Goal: Task Accomplishment & Management: Use online tool/utility

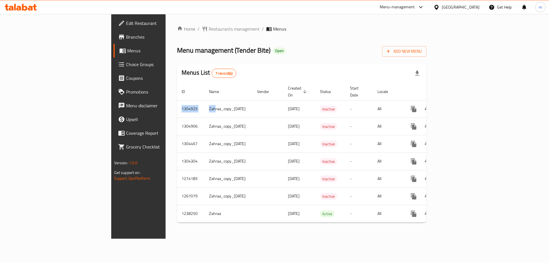
drag, startPoint x: 141, startPoint y: 101, endPoint x: 277, endPoint y: 224, distance: 184.0
click at [277, 224] on div "Home / Restaurants management / Menus Menu management ( Tender Bite ) Open Add …" at bounding box center [302, 126] width 272 height 224
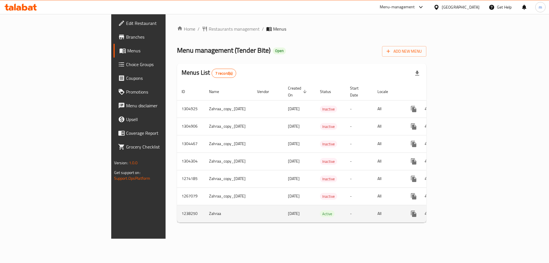
click at [283, 216] on td "[DATE]" at bounding box center [299, 213] width 32 height 17
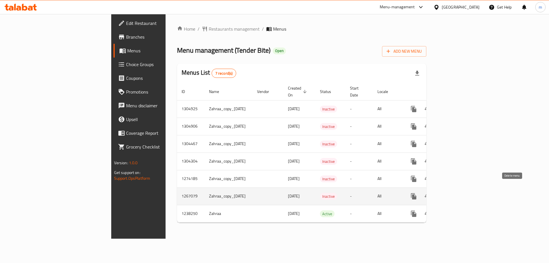
click at [448, 189] on button "enhanced table" at bounding box center [441, 196] width 14 height 14
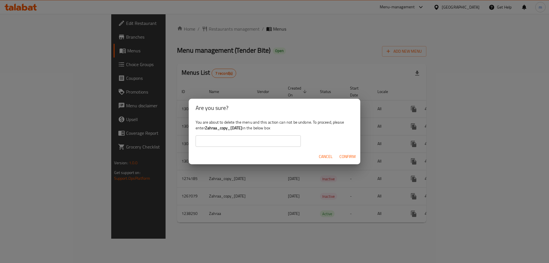
drag, startPoint x: 205, startPoint y: 130, endPoint x: 252, endPoint y: 128, distance: 46.9
click at [252, 128] on div "You are about to delete the menu and this action can not be undone. To proceed,…" at bounding box center [275, 133] width 172 height 32
copy b "Zahraa_copy_29/11/2024"
click at [237, 140] on input "text" at bounding box center [248, 140] width 105 height 11
paste input "Zahraa_copy_29/11/2024"
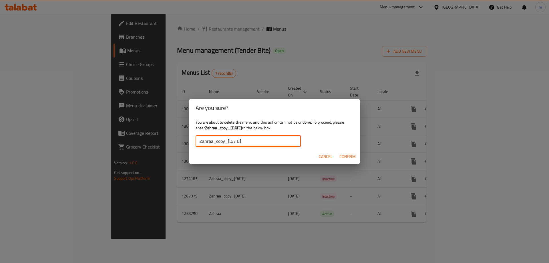
type input "Zahraa_copy_29/11/2024"
click at [351, 154] on span "Confirm" at bounding box center [347, 156] width 16 height 7
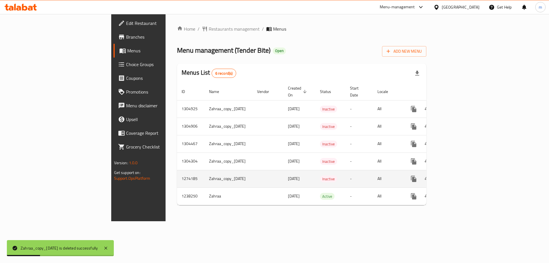
drag, startPoint x: 221, startPoint y: 170, endPoint x: 270, endPoint y: 170, distance: 48.6
click at [283, 172] on td "02/02/2025" at bounding box center [299, 178] width 32 height 17
click at [445, 175] on icon "enhanced table" at bounding box center [441, 178] width 7 height 7
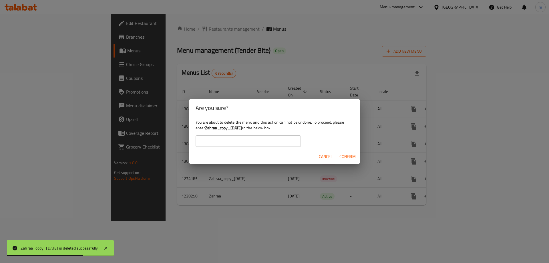
drag, startPoint x: 206, startPoint y: 126, endPoint x: 252, endPoint y: 127, distance: 45.7
click at [242, 127] on b "Zahraa_copy_02/02/2025" at bounding box center [223, 127] width 37 height 7
copy b "Zahraa_copy_02/02/2025"
click at [243, 144] on input "text" at bounding box center [248, 140] width 105 height 11
paste input "Zahraa_copy_02/02/2025"
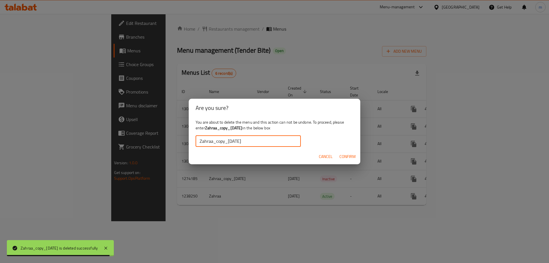
type input "Zahraa_copy_02/02/2025"
click at [339, 156] on span "Confirm" at bounding box center [347, 156] width 16 height 7
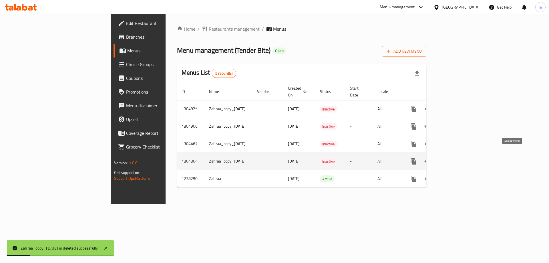
click at [445, 158] on icon "enhanced table" at bounding box center [441, 161] width 7 height 7
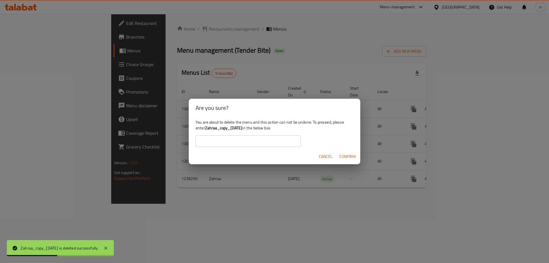
drag, startPoint x: 204, startPoint y: 128, endPoint x: 252, endPoint y: 128, distance: 47.2
click at [252, 128] on div "You are about to delete the menu and this action can not be undone. To proceed,…" at bounding box center [275, 133] width 172 height 32
copy div "Zahraa_copy_05/08/2025"
click at [218, 141] on input "text" at bounding box center [248, 140] width 105 height 11
paste input "Zahraa_copy_05/08/2025"
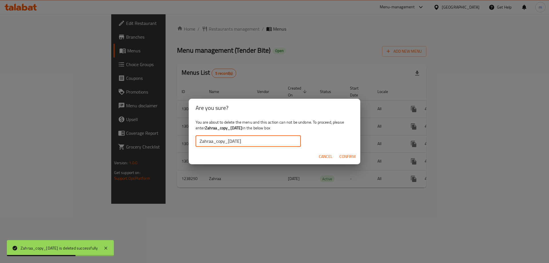
click at [201, 141] on input "Zahraa_copy_05/08/2025" at bounding box center [248, 140] width 105 height 11
type input "Zahraa_copy_05/08/2025"
click at [341, 152] on button "Confirm" at bounding box center [347, 156] width 21 height 11
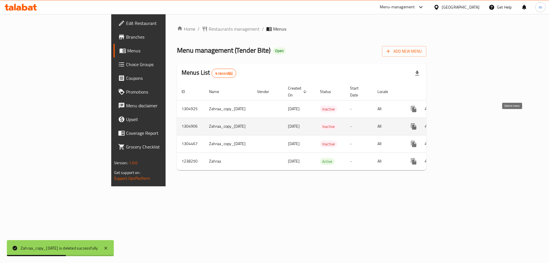
click at [443, 124] on icon "enhanced table" at bounding box center [441, 126] width 4 height 5
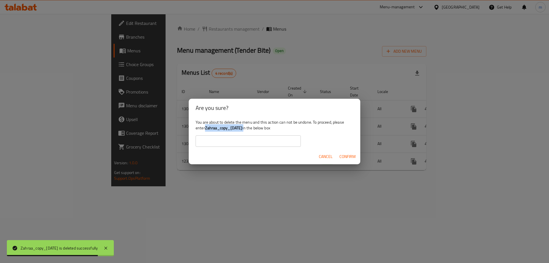
drag, startPoint x: 205, startPoint y: 129, endPoint x: 253, endPoint y: 128, distance: 47.8
click at [253, 128] on div "You are about to delete the menu and this action can not be undone. To proceed,…" at bounding box center [275, 133] width 172 height 32
copy div "Zahraa_copy_10/08/2025"
click at [246, 140] on input "text" at bounding box center [248, 140] width 105 height 11
paste input "Zahraa_copy_10/08/2025"
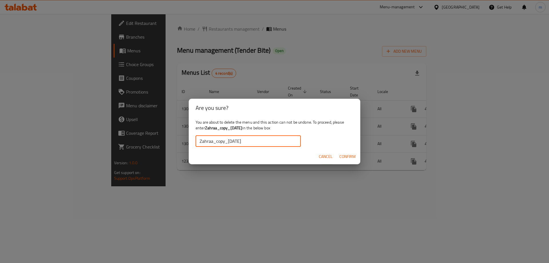
type input "Zahraa_copy_10/08/2025"
click at [341, 158] on span "Confirm" at bounding box center [347, 156] width 16 height 7
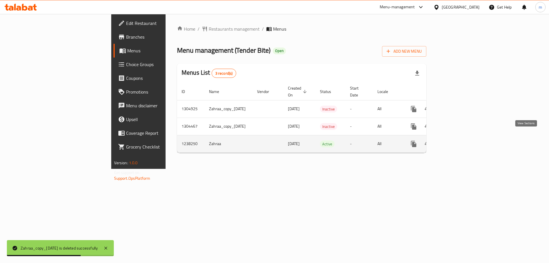
click at [462, 138] on link "enhanced table" at bounding box center [455, 144] width 14 height 14
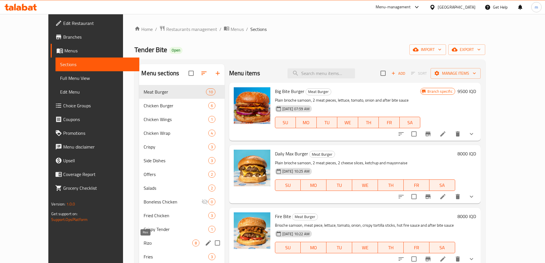
click at [144, 240] on span "Rizo" at bounding box center [168, 242] width 48 height 7
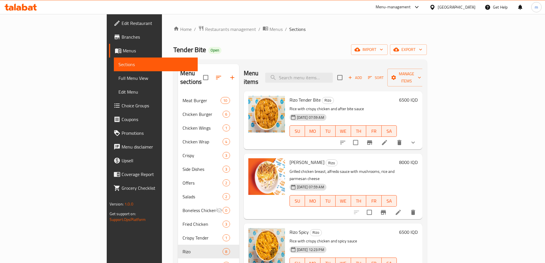
click at [417, 126] on div "6500 IQD" at bounding box center [407, 120] width 21 height 49
click at [416, 139] on icon "show more" at bounding box center [412, 142] width 7 height 7
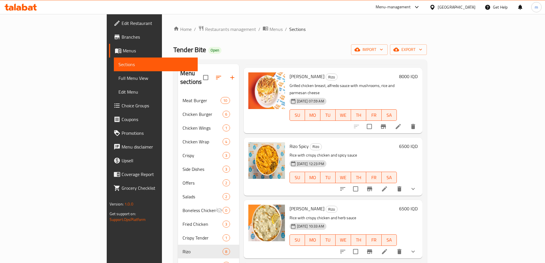
scroll to position [134, 0]
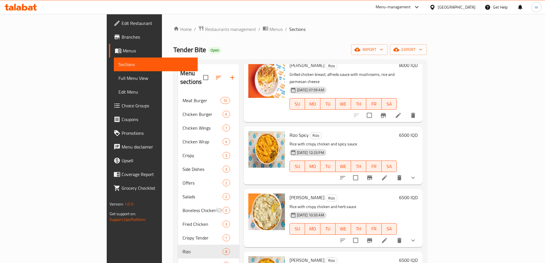
click at [416, 174] on icon "show more" at bounding box center [412, 177] width 7 height 7
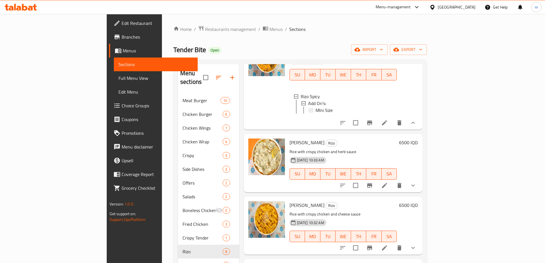
scroll to position [267, 0]
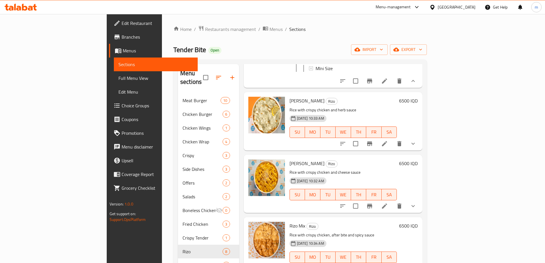
click at [118, 76] on span "Full Menu View" at bounding box center [155, 78] width 75 height 7
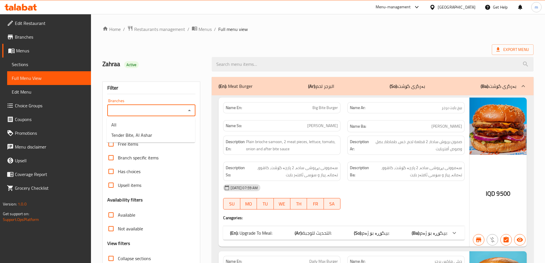
click at [145, 111] on input "Branches" at bounding box center [146, 110] width 75 height 8
click at [140, 130] on li "Tender Bite, Al Ashar" at bounding box center [151, 135] width 88 height 10
type input "Tender Bite, Al Ashar"
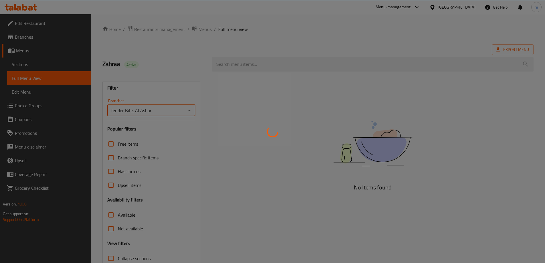
scroll to position [41, 0]
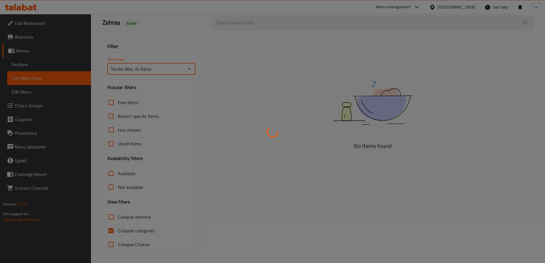
click at [125, 233] on div at bounding box center [272, 131] width 545 height 263
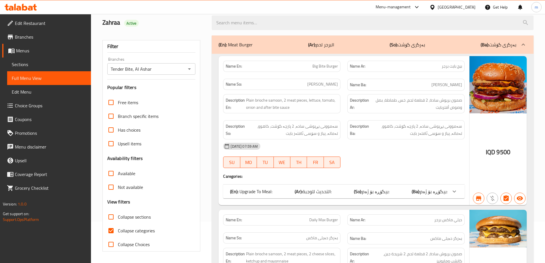
click at [117, 226] on input "Collapse categories" at bounding box center [111, 231] width 14 height 14
checkbox input "false"
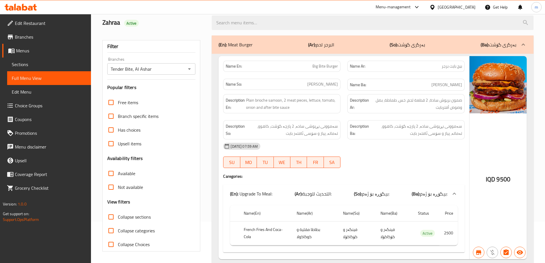
click at [116, 215] on input "Collapse sections" at bounding box center [111, 217] width 14 height 14
checkbox input "true"
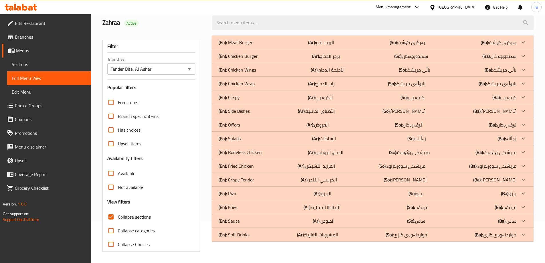
click at [237, 46] on div "(En): Rizo (Ar): الريزو (So): ریزۆ (Ba): ریزۆ" at bounding box center [367, 42] width 298 height 7
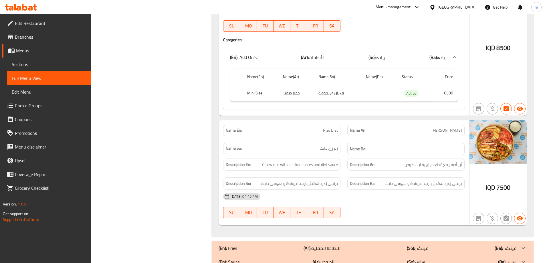
scroll to position [1406, 0]
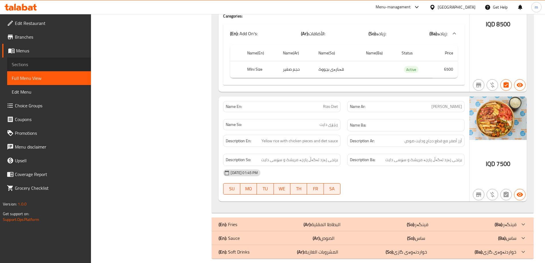
click at [31, 58] on link "Sections" at bounding box center [49, 64] width 84 height 14
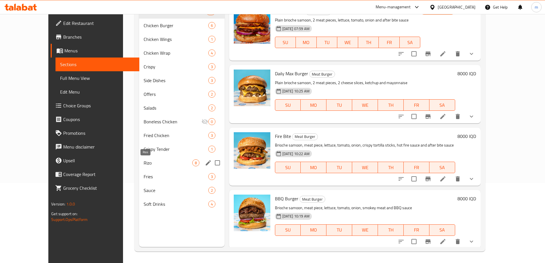
click at [144, 164] on span "Rizo" at bounding box center [168, 162] width 48 height 7
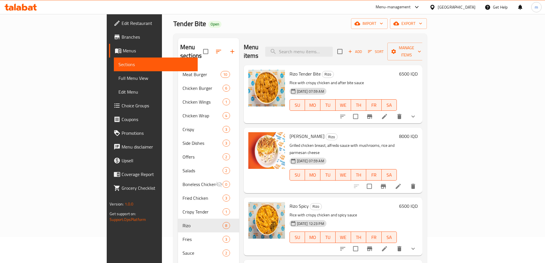
scroll to position [13, 0]
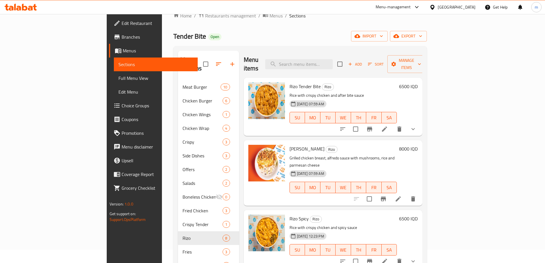
click at [392, 124] on li at bounding box center [384, 129] width 16 height 10
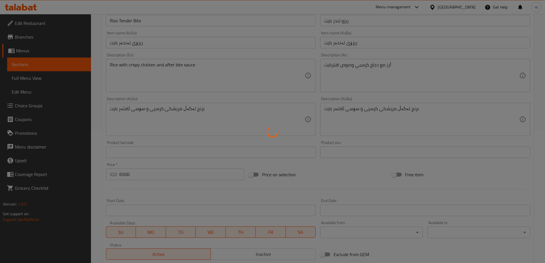
type input "الإضافات:"
type input "زیادە:"
type input "0"
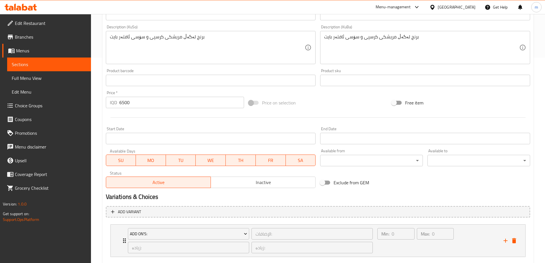
scroll to position [238, 0]
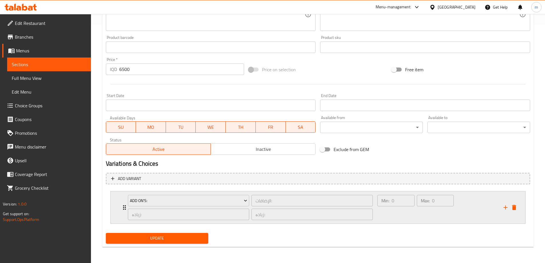
click at [486, 208] on div "Min: 0 ​ Max: 0 ​" at bounding box center [437, 207] width 126 height 32
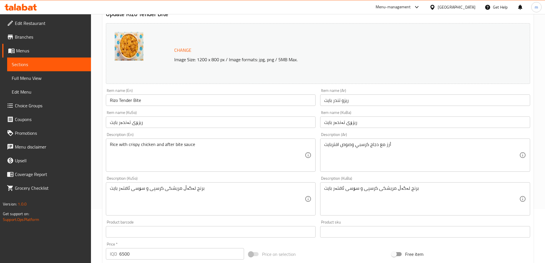
scroll to position [0, 0]
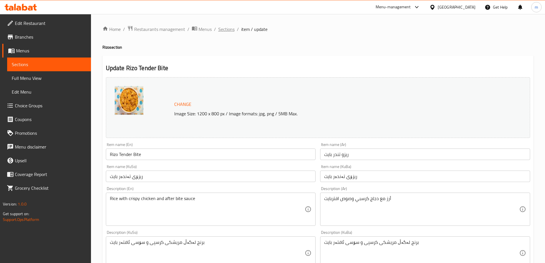
click at [224, 30] on span "Sections" at bounding box center [226, 29] width 16 height 7
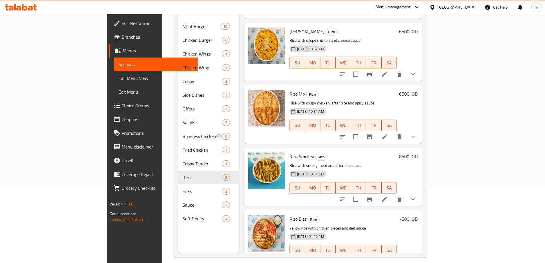
scroll to position [80, 0]
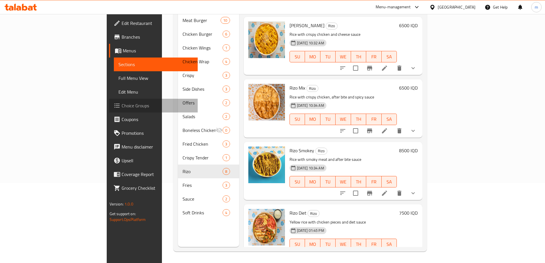
click at [122, 104] on span "Choice Groups" at bounding box center [157, 105] width 71 height 7
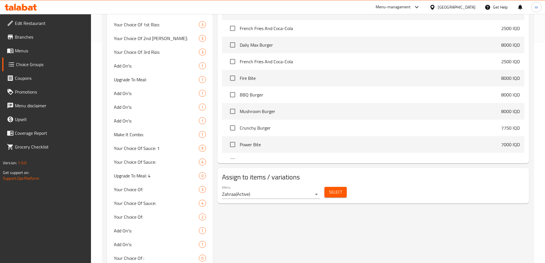
scroll to position [240, 0]
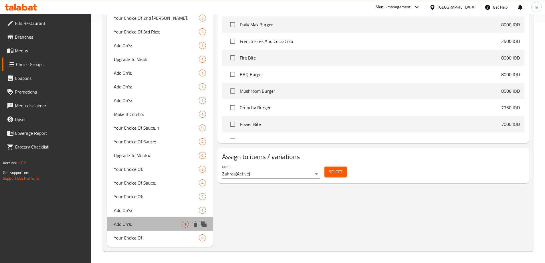
click at [156, 220] on div "Add On's: 1" at bounding box center [160, 224] width 106 height 14
type input "Add On's:"
type input "الأضافات:"
type input "زیادە:"
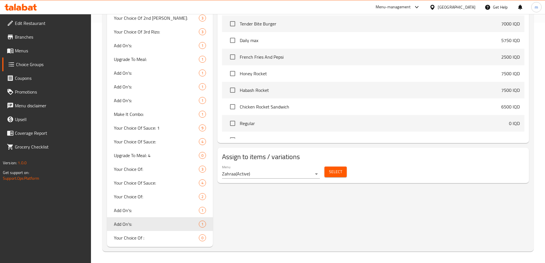
click at [333, 168] on span "Select" at bounding box center [335, 171] width 13 height 7
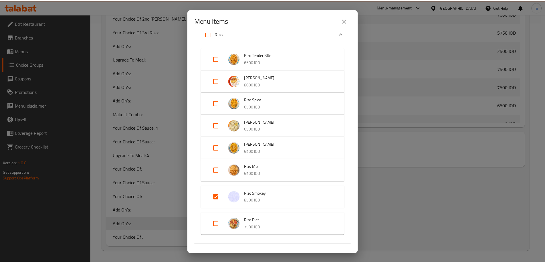
scroll to position [267, 0]
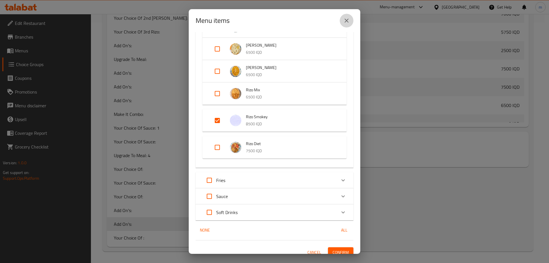
click at [343, 22] on button "close" at bounding box center [347, 21] width 14 height 14
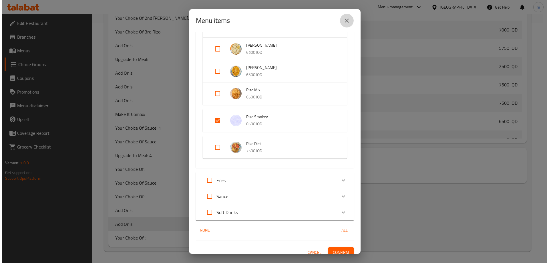
scroll to position [134, 0]
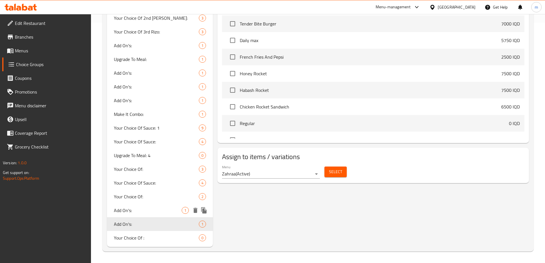
click at [149, 209] on span "Add On's:" at bounding box center [148, 210] width 68 height 7
type input "Add On's:"
type input "الإضافات:"
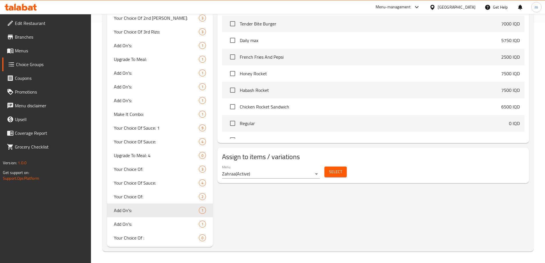
click at [339, 164] on div "Select" at bounding box center [335, 171] width 27 height 15
click at [339, 168] on span "Select" at bounding box center [335, 171] width 13 height 7
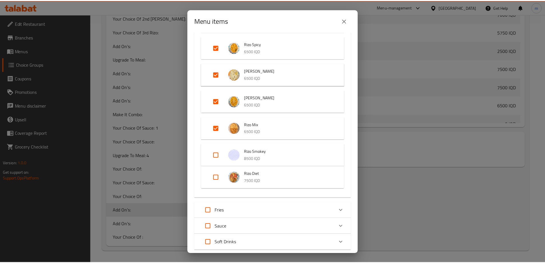
scroll to position [267, 0]
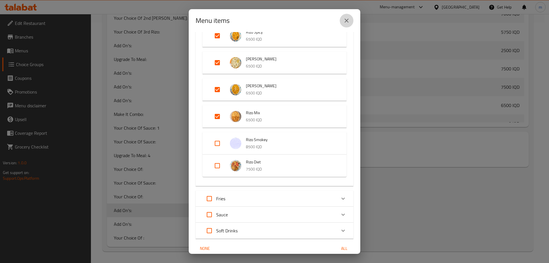
click at [349, 19] on icon "close" at bounding box center [346, 20] width 7 height 7
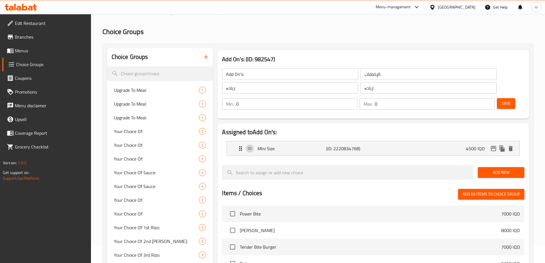
scroll to position [0, 0]
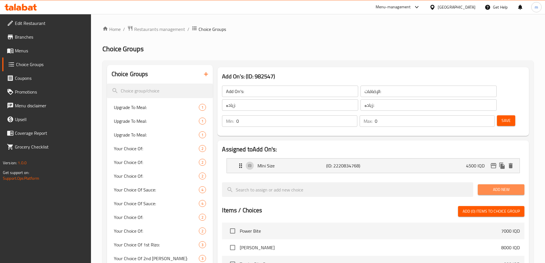
click at [509, 186] on span "Add New" at bounding box center [500, 189] width 37 height 7
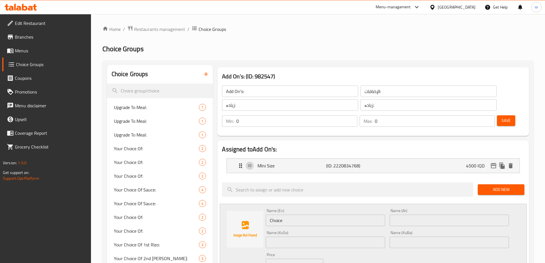
scroll to position [67, 0]
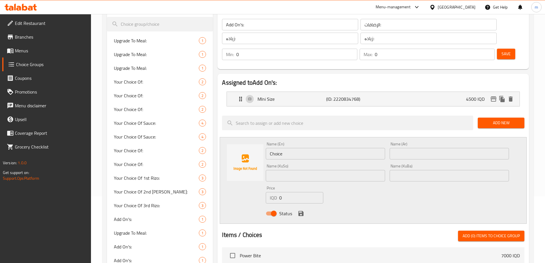
click at [281, 142] on div "Name (En) Choice Name (En)" at bounding box center [325, 150] width 119 height 17
click at [281, 148] on input "Choice" at bounding box center [325, 153] width 119 height 11
click at [275, 148] on input "Orginal Size" at bounding box center [325, 153] width 119 height 11
type input "Original Size"
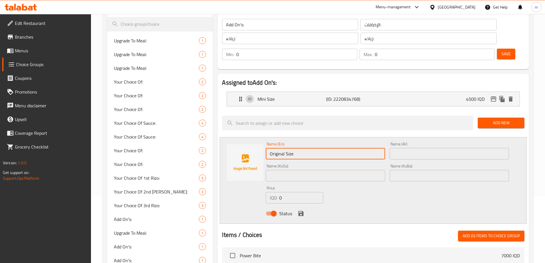
click at [291, 164] on div "Name (KuSo) Name (KuSo)" at bounding box center [325, 172] width 119 height 17
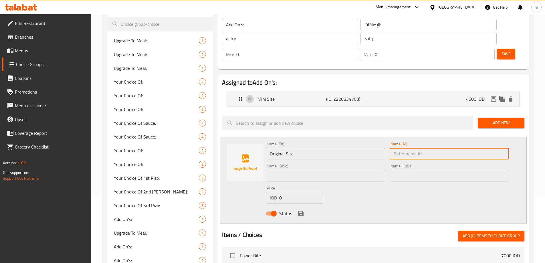
click at [429, 148] on input "text" at bounding box center [448, 153] width 119 height 11
click at [358, 95] on p "(ID: 2220834768)" at bounding box center [349, 98] width 46 height 7
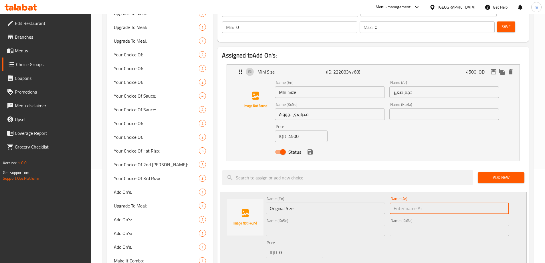
scroll to position [103, 0]
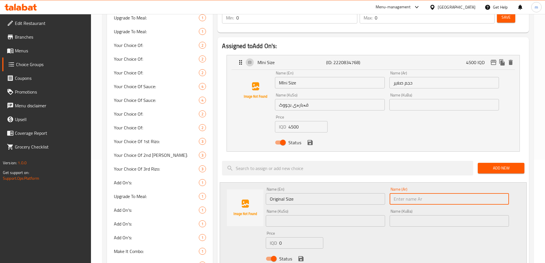
click at [400, 193] on input "text" at bounding box center [448, 198] width 119 height 11
type input "حجم اورجنال"
click at [345, 215] on input "text" at bounding box center [325, 220] width 119 height 11
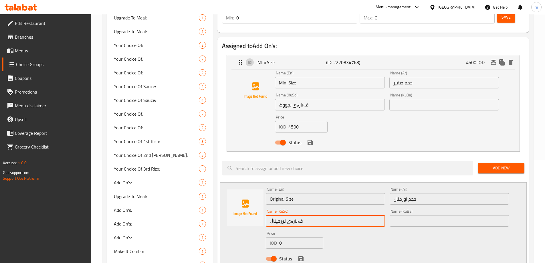
click at [329, 215] on input "قەبارەی ئۆرجیناڵ" at bounding box center [325, 220] width 119 height 11
type input "قەبارەی ئۆرجیناڵ"
click at [449, 215] on input "text" at bounding box center [448, 220] width 119 height 11
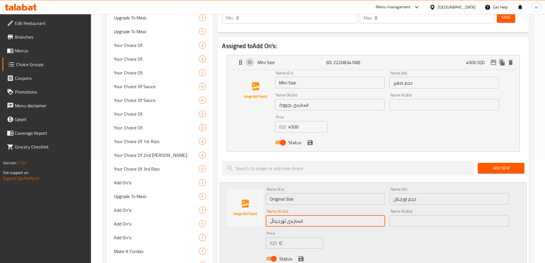
paste input "قەبارەی ئۆرجیناڵ"
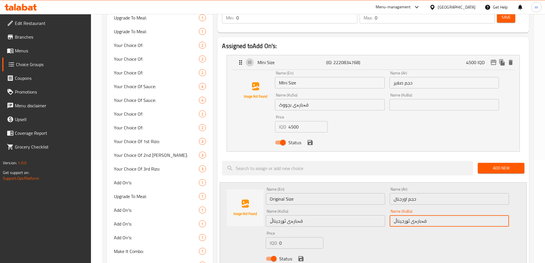
type input "قەبارەی ئۆرجیناڵ"
click at [291, 99] on input "قەبارەی بچووک" at bounding box center [330, 104] width 110 height 11
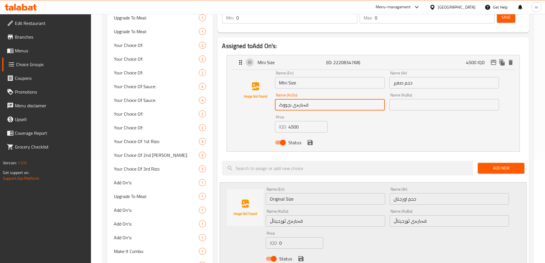
click at [291, 99] on input "قەبارەی بچووک" at bounding box center [330, 104] width 110 height 11
click at [418, 99] on input "text" at bounding box center [444, 104] width 110 height 11
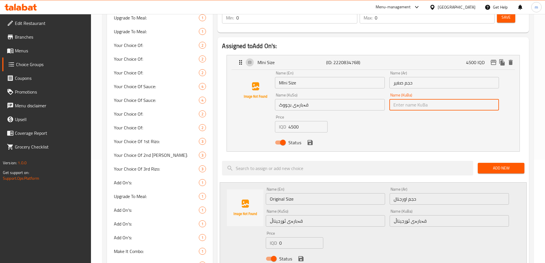
paste input "قەبارەی بچووک"
type input "قەبارەی بچووک"
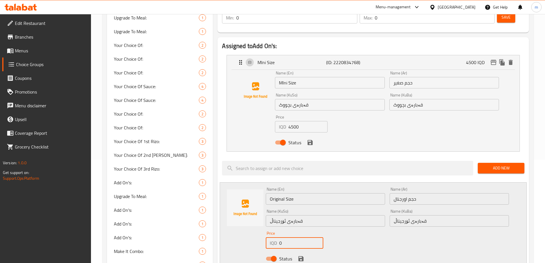
drag, startPoint x: 297, startPoint y: 224, endPoint x: 277, endPoint y: 223, distance: 19.7
click at [277, 237] on div "IQD 0 Price" at bounding box center [294, 242] width 57 height 11
type input "6500"
click at [296, 251] on div "Status" at bounding box center [387, 258] width 248 height 15
click at [300, 256] on icon "save" at bounding box center [300, 258] width 5 height 5
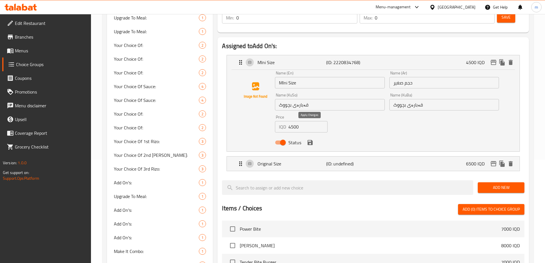
click at [309, 140] on icon "save" at bounding box center [309, 142] width 5 height 5
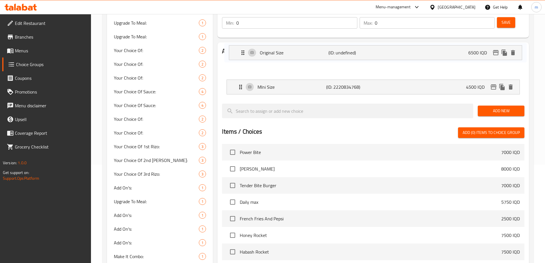
drag, startPoint x: 235, startPoint y: 63, endPoint x: 238, endPoint y: 48, distance: 15.5
click at [238, 55] on nav "MIni Size (ID: 2220834768) 4500 IQD Name (En) MIni Size Name (En) Name (Ar) حجم…" at bounding box center [373, 76] width 302 height 43
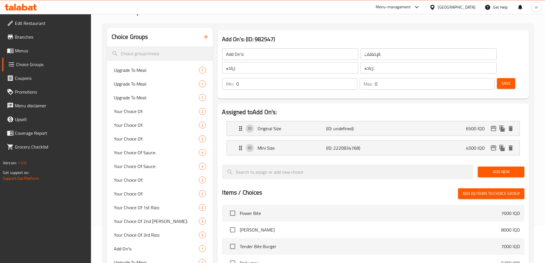
scroll to position [31, 0]
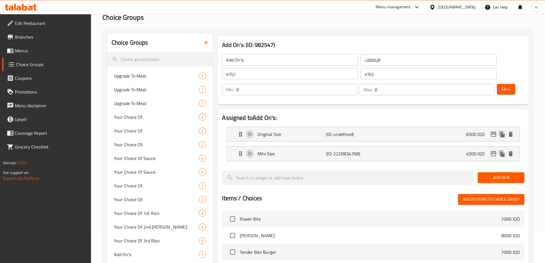
click at [501, 85] on span "Save" at bounding box center [505, 88] width 9 height 7
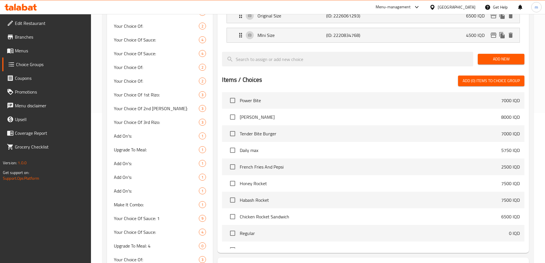
scroll to position [120, 0]
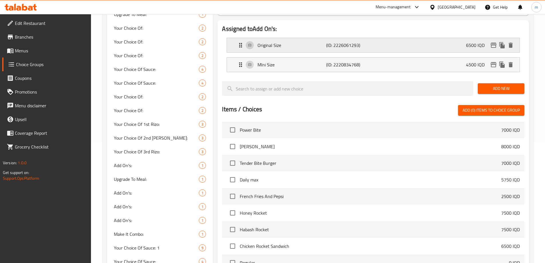
click at [315, 42] on p "Original Size" at bounding box center [291, 45] width 68 height 7
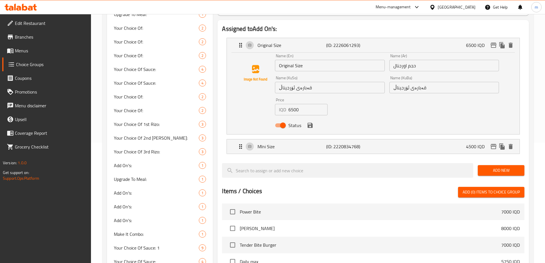
click at [305, 60] on input "Original Size" at bounding box center [330, 65] width 110 height 11
click at [419, 60] on input "حجم اورجنال" at bounding box center [444, 65] width 110 height 11
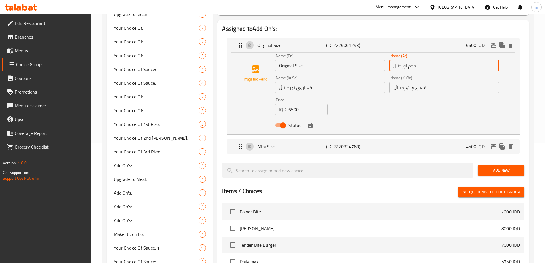
click at [419, 60] on input "حجم اورجنال" at bounding box center [444, 65] width 110 height 11
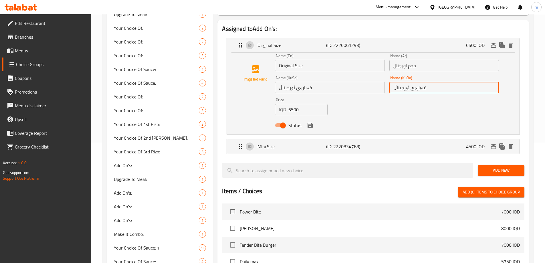
click at [417, 82] on input "قەبارەی ئۆرجیناڵ" at bounding box center [444, 87] width 110 height 11
click at [376, 139] on div "MIni Size (ID: 2220834768) 4500 IQD" at bounding box center [374, 146] width 275 height 14
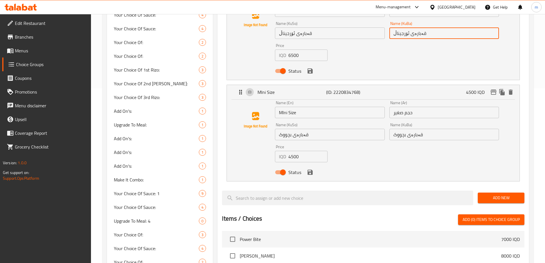
scroll to position [254, 0]
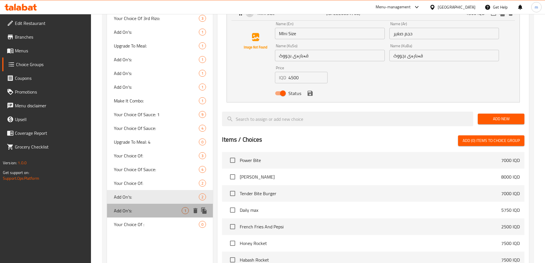
click at [136, 209] on span "Add On's:" at bounding box center [148, 210] width 68 height 7
type input "Add On's:"
type input "الأضافات:"
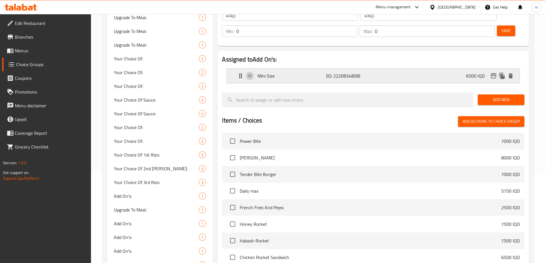
scroll to position [40, 0]
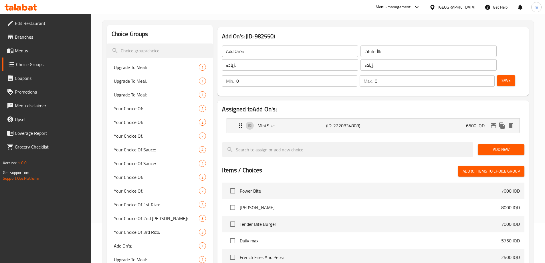
click at [497, 144] on button "Add New" at bounding box center [500, 149] width 47 height 11
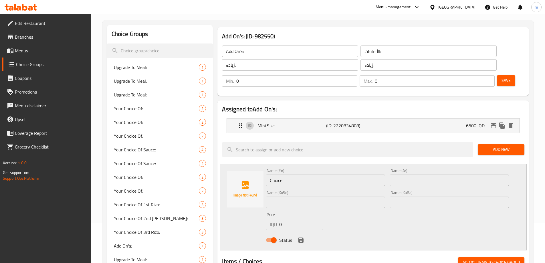
click at [347, 174] on input "Choice" at bounding box center [325, 179] width 119 height 11
paste input "Original Siz"
type input "Original Size"
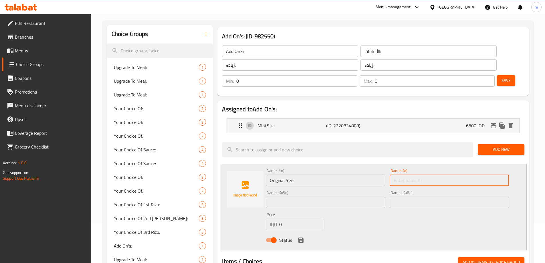
click at [402, 174] on input "text" at bounding box center [448, 179] width 119 height 11
paste input "حجم اورجنال"
type input "حجم اورجنال"
click at [364, 196] on input "text" at bounding box center [325, 201] width 119 height 11
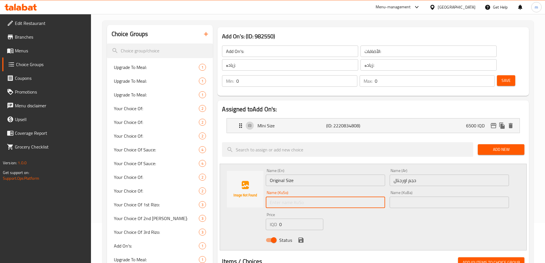
paste input "قەبارەی ئۆرجیناڵ"
type input "قەبارەی ئۆرجیناڵ"
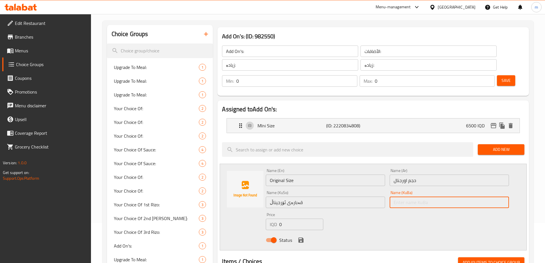
click at [414, 196] on input "text" at bounding box center [448, 201] width 119 height 11
paste input "قەبارەی ئۆرجیناڵ"
type input "قەبارەی ئۆرجیناڵ"
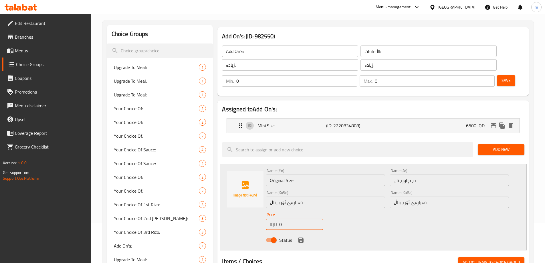
drag, startPoint x: 279, startPoint y: 210, endPoint x: 261, endPoint y: 209, distance: 18.6
click at [261, 209] on div "Name (En) Original Size Name (En) Name (Ar) حجم اورجنال Name (Ar) Name (KuSo) ق…" at bounding box center [373, 207] width 307 height 87
click at [276, 122] on p "MIni Size" at bounding box center [291, 125] width 68 height 7
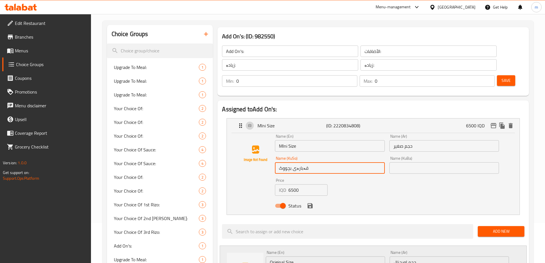
click at [313, 162] on input "قەبارەی بچووک" at bounding box center [330, 167] width 110 height 11
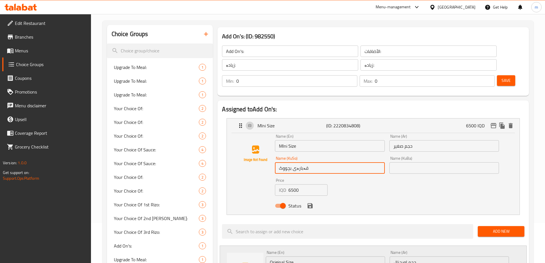
click at [313, 162] on input "قەبارەی بچووک" at bounding box center [330, 167] width 110 height 11
click at [409, 162] on input "text" at bounding box center [444, 167] width 110 height 11
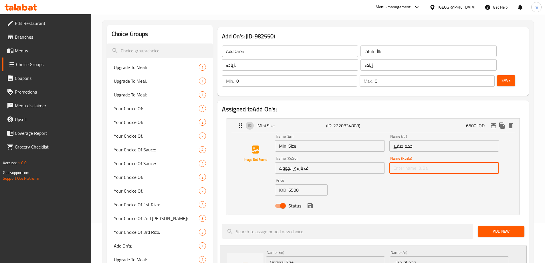
paste input "قەبارەی بچووک"
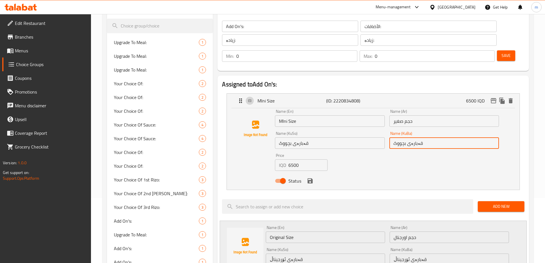
scroll to position [107, 0]
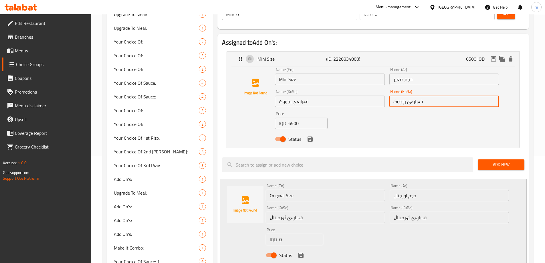
type input "قەبارەی بچووک"
drag, startPoint x: 286, startPoint y: 222, endPoint x: 266, endPoint y: 217, distance: 20.2
click at [268, 234] on div "IQD 0 Price" at bounding box center [294, 239] width 57 height 11
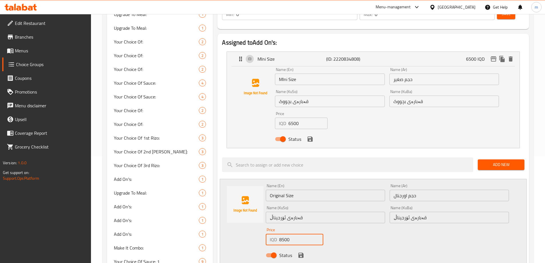
type input "8500"
click at [299, 252] on icon "save" at bounding box center [300, 254] width 5 height 5
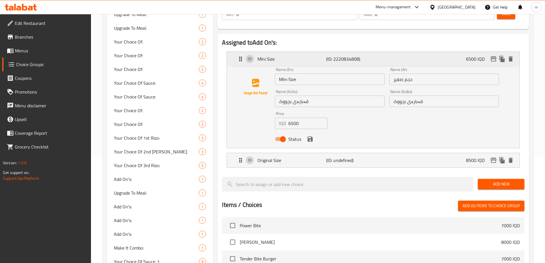
click at [238, 55] on icon "Expand" at bounding box center [240, 58] width 7 height 7
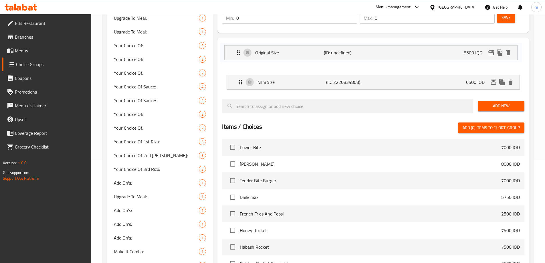
drag, startPoint x: 240, startPoint y: 61, endPoint x: 238, endPoint y: 48, distance: 13.2
click at [238, 51] on nav "MIni Size (ID: 2220834808) 6500 IQD Name (En) MIni Size Name (En) Name (Ar) حجم…" at bounding box center [373, 72] width 302 height 43
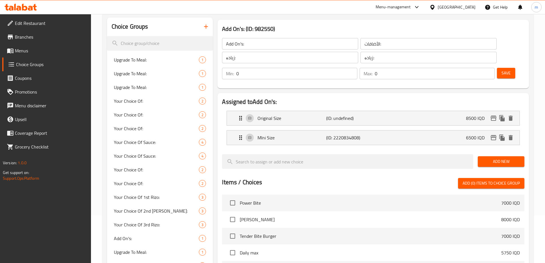
scroll to position [35, 0]
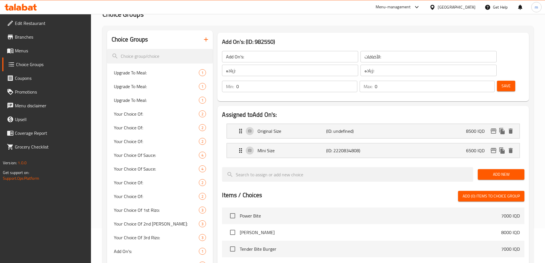
click at [501, 82] on span "Save" at bounding box center [505, 85] width 9 height 7
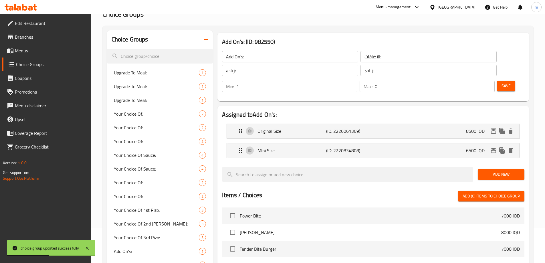
type input "1"
click at [357, 81] on input "1" at bounding box center [296, 86] width 121 height 11
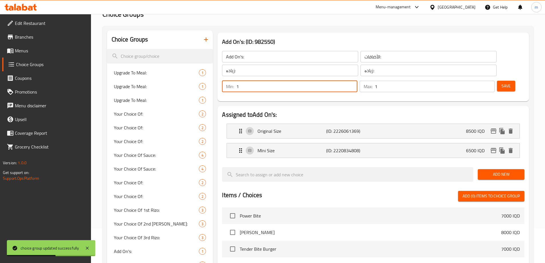
type input "1"
click at [478, 81] on input "1" at bounding box center [435, 86] width 120 height 11
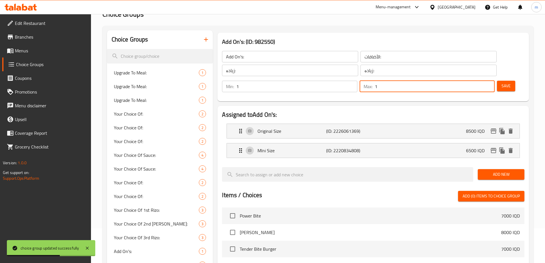
click at [501, 82] on span "Save" at bounding box center [505, 85] width 9 height 7
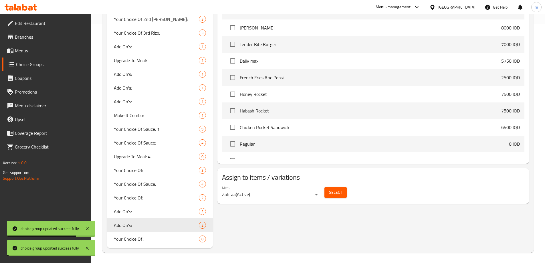
scroll to position [240, 0]
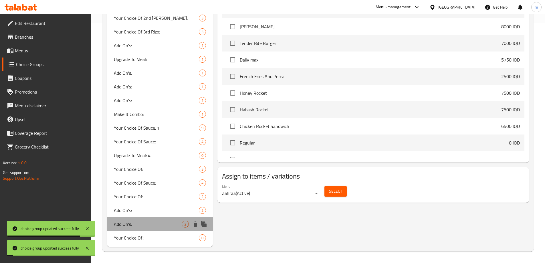
click at [142, 217] on div "Add On's: 2" at bounding box center [160, 224] width 106 height 14
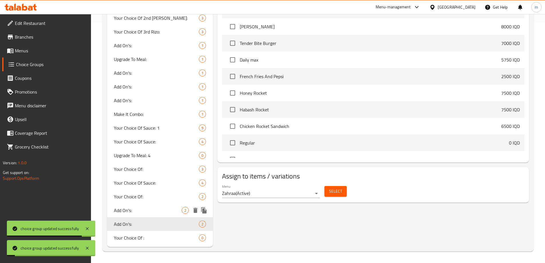
click at [144, 212] on span "Add On's:" at bounding box center [148, 210] width 68 height 7
type input "Add On's:"
type input "الإضافات:"
type input "0"
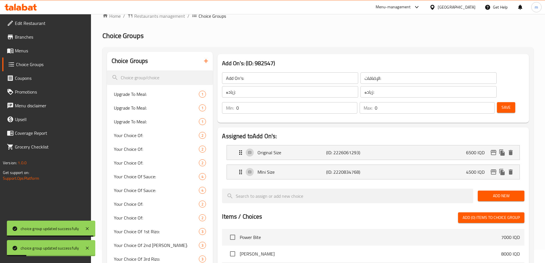
scroll to position [0, 0]
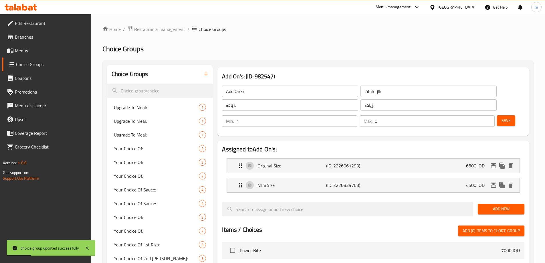
type input "1"
click at [357, 115] on input "1" at bounding box center [296, 120] width 121 height 11
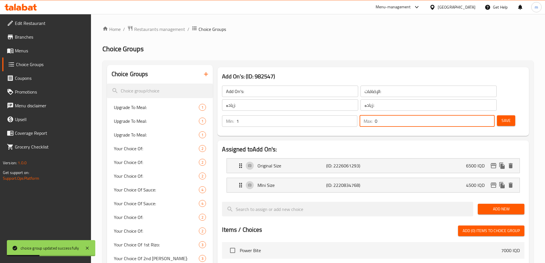
click at [478, 115] on input "0" at bounding box center [435, 120] width 120 height 11
type input "1"
click at [479, 115] on input "1" at bounding box center [435, 120] width 120 height 11
click at [497, 115] on button "Save" at bounding box center [506, 120] width 18 height 11
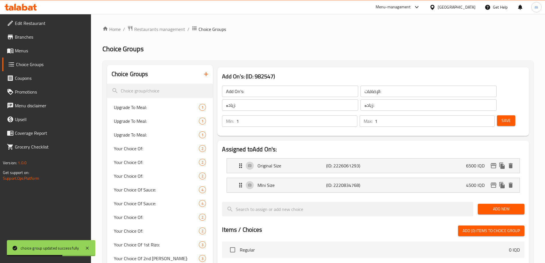
click at [260, 93] on input "Add On's:" at bounding box center [290, 90] width 136 height 11
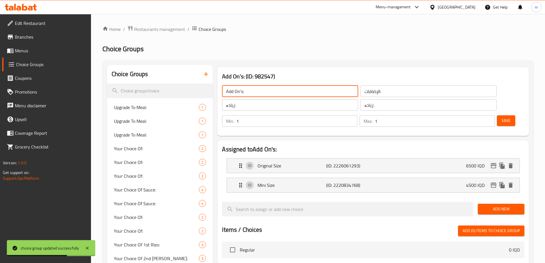
click at [260, 93] on input "Add On's:" at bounding box center [290, 90] width 136 height 11
click at [260, 93] on input "text" at bounding box center [290, 90] width 136 height 11
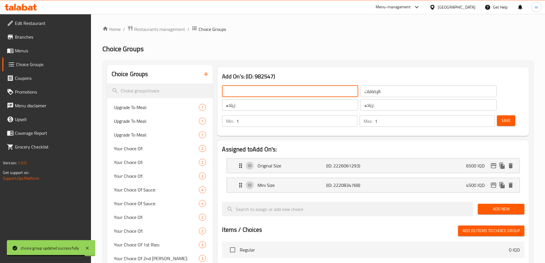
type input "Your Choice Of:"
click at [360, 92] on input "الإضافات:" at bounding box center [428, 90] width 136 height 11
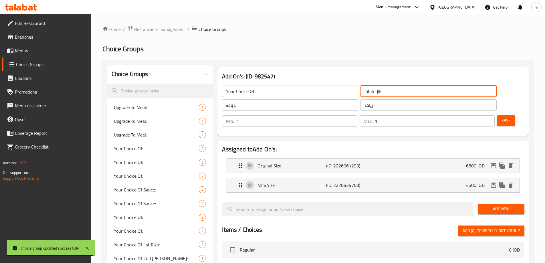
click at [360, 92] on input "الإضافات:" at bounding box center [428, 90] width 136 height 11
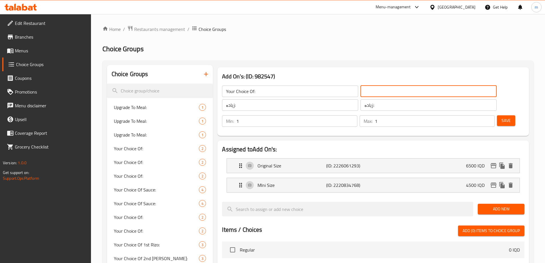
click at [360, 92] on input "text" at bounding box center [428, 90] width 136 height 11
type input "إختيارك من:"
click at [301, 105] on input "زیادە:" at bounding box center [290, 104] width 136 height 11
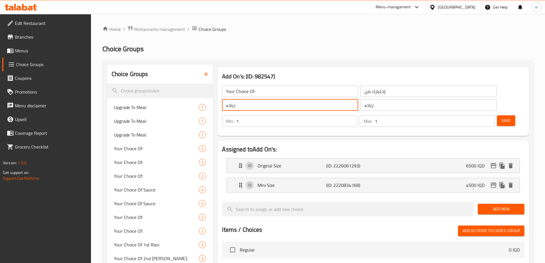
click at [277, 105] on input "زیادە:" at bounding box center [290, 104] width 136 height 11
click at [277, 105] on input "text" at bounding box center [290, 104] width 136 height 11
type input "هەڵبژاردنت لە:"
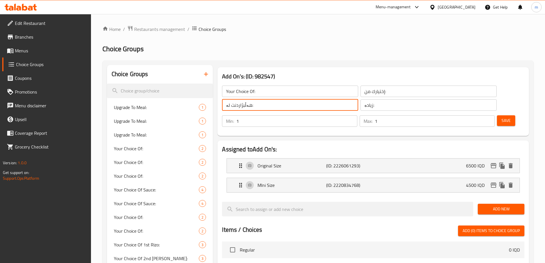
click at [360, 108] on input "زیادە:" at bounding box center [428, 104] width 136 height 11
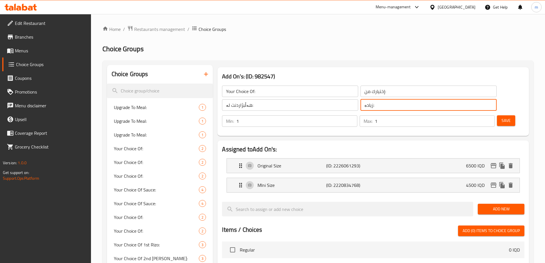
click at [360, 108] on input "زیادە:" at bounding box center [428, 104] width 136 height 11
click at [360, 108] on input "text" at bounding box center [428, 104] width 136 height 11
type input "هەڵبژاردنت لە:"
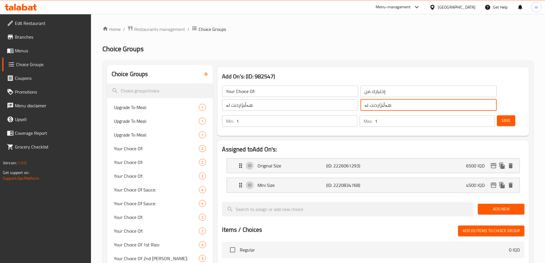
click at [497, 115] on button "Save" at bounding box center [506, 120] width 18 height 11
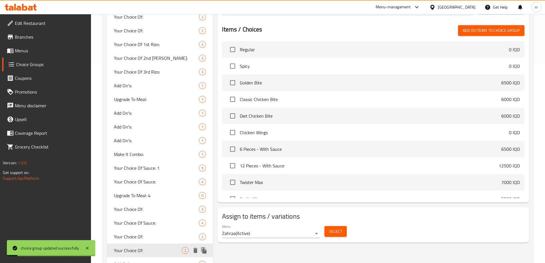
scroll to position [240, 0]
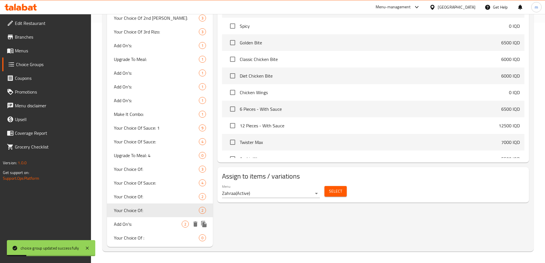
click at [138, 223] on span "Add On's:" at bounding box center [148, 223] width 68 height 7
type input "Add On's:"
type input "الأضافات:"
type input "زیادە:"
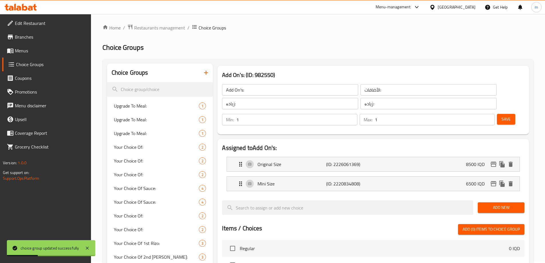
scroll to position [0, 0]
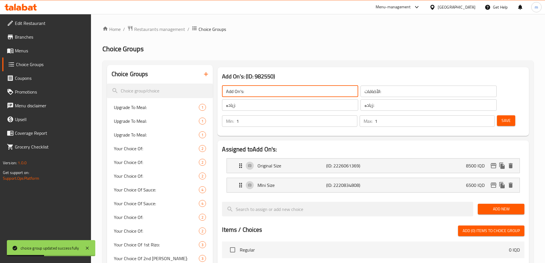
click at [285, 89] on input "Add On's:" at bounding box center [290, 90] width 136 height 11
type input "Add On's:"
click at [275, 93] on input "Add On's:" at bounding box center [290, 90] width 136 height 11
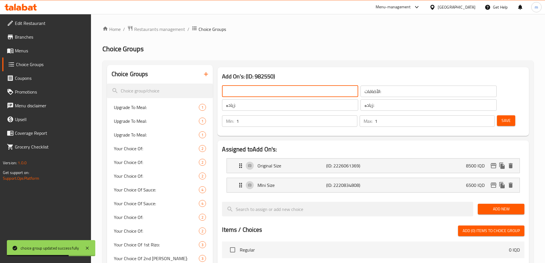
click at [273, 91] on input "text" at bounding box center [290, 90] width 136 height 11
click at [360, 94] on input "الأضافات:" at bounding box center [428, 90] width 136 height 11
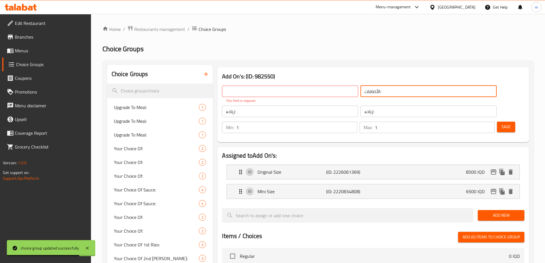
click at [360, 94] on input "الأضافات:" at bounding box center [428, 90] width 136 height 11
click at [360, 94] on input "text" at bounding box center [428, 90] width 136 height 11
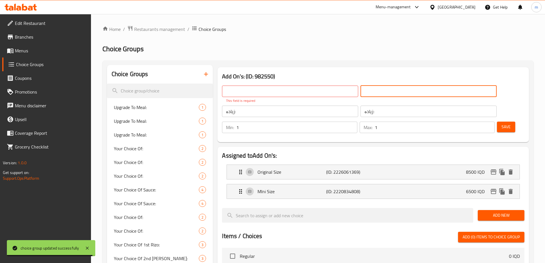
type input "إختيارك من:"
click at [290, 87] on input "text" at bounding box center [290, 90] width 136 height 11
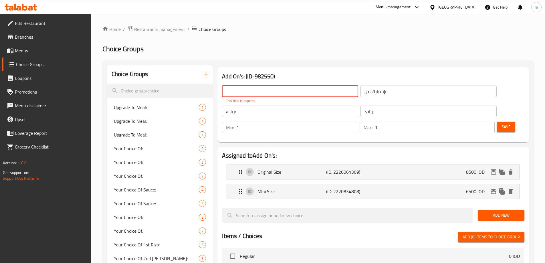
type input "Your Choice Of:"
click at [274, 110] on input "زیادە:" at bounding box center [290, 111] width 136 height 11
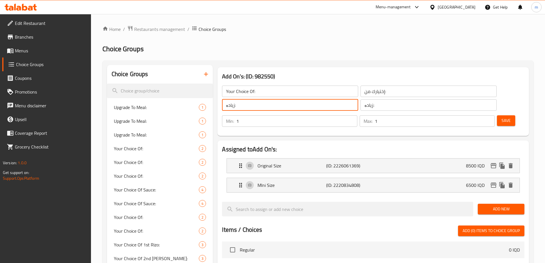
click at [274, 111] on div "زیادە: ​" at bounding box center [290, 105] width 138 height 14
click at [273, 105] on input "زیادە:" at bounding box center [290, 104] width 136 height 11
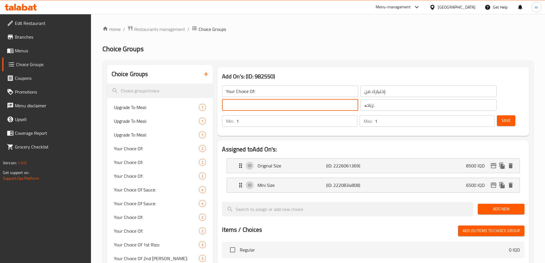
click at [273, 105] on input "text" at bounding box center [290, 104] width 136 height 11
type input "هەڵبژاردنت لە:"
click at [360, 107] on input "زیادە:" at bounding box center [428, 104] width 136 height 11
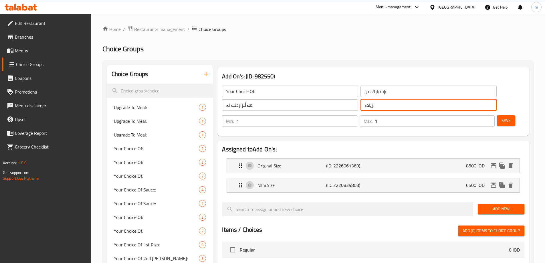
click at [360, 107] on input "زیادە:" at bounding box center [428, 104] width 136 height 11
click at [360, 106] on input "text" at bounding box center [428, 104] width 136 height 11
type input "هەڵبژاردنت لە:"
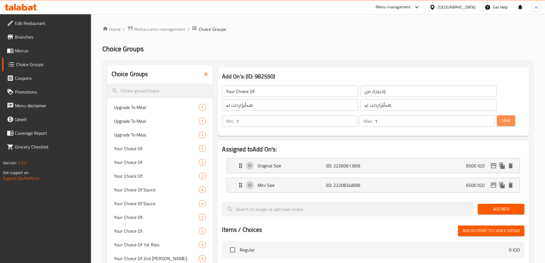
click at [501, 117] on span "Save" at bounding box center [505, 120] width 9 height 7
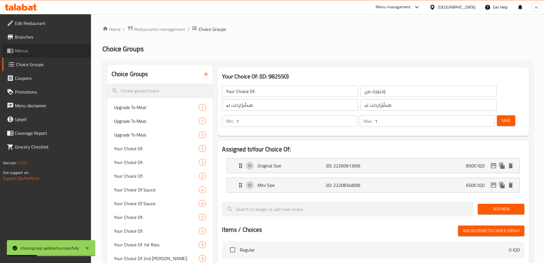
click at [8, 53] on icon at bounding box center [10, 50] width 7 height 7
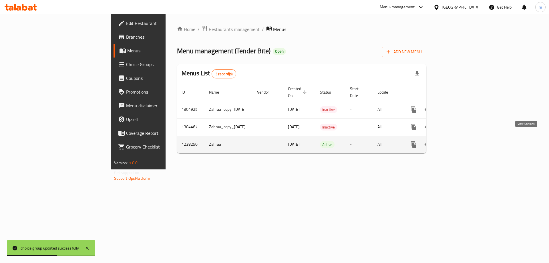
click at [458, 141] on icon "enhanced table" at bounding box center [454, 144] width 7 height 7
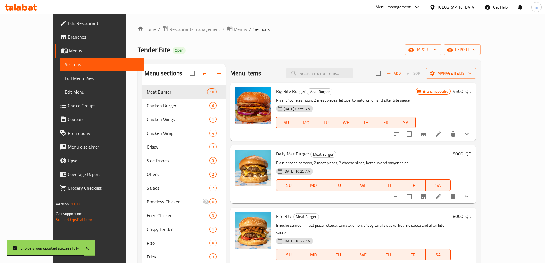
click at [65, 81] on span "Full Menu View" at bounding box center [102, 78] width 75 height 7
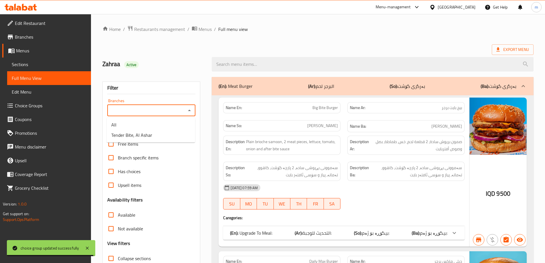
click at [121, 109] on input "Branches" at bounding box center [146, 110] width 75 height 8
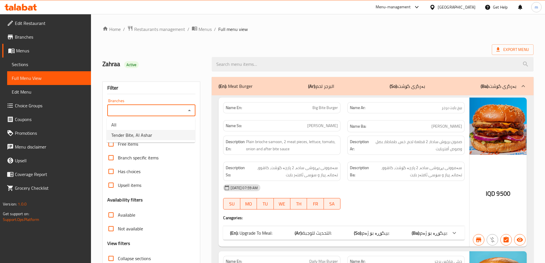
click at [135, 137] on span "Tender Bite, Al Ashar" at bounding box center [131, 135] width 41 height 7
type input "Tender Bite, Al Ashar"
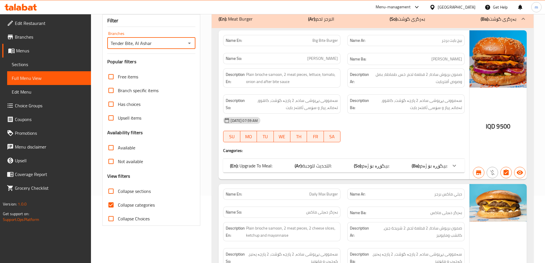
scroll to position [134, 0]
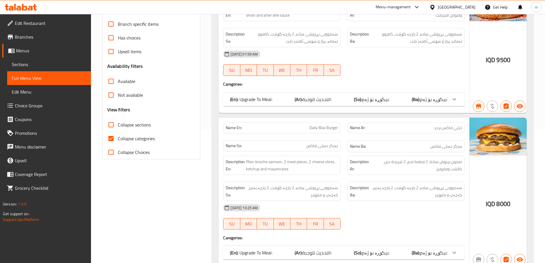
click at [132, 139] on span "Collapse categories" at bounding box center [136, 138] width 37 height 7
click at [118, 139] on input "Collapse categories" at bounding box center [111, 139] width 14 height 14
checkbox input "false"
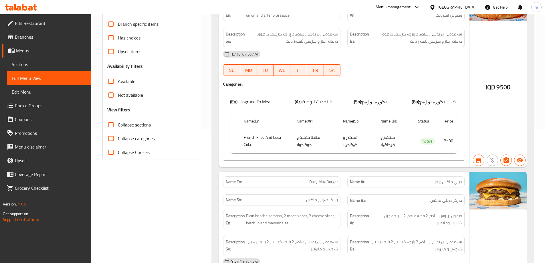
click at [131, 122] on span "Collapse sections" at bounding box center [134, 124] width 33 height 7
click at [118, 122] on input "Collapse sections" at bounding box center [111, 125] width 14 height 14
checkbox input "true"
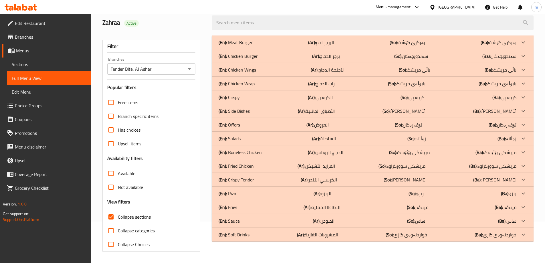
scroll to position [41, 0]
click at [240, 46] on div "(En): Rizo (Ar): الريزو (So): ریزۆ (Ba): ریزۆ" at bounding box center [367, 42] width 298 height 7
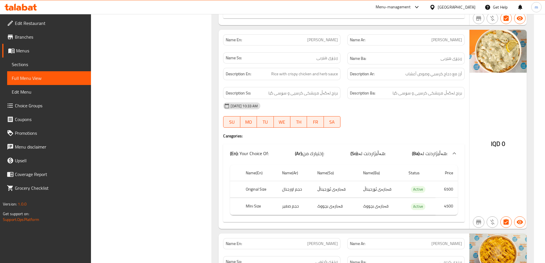
scroll to position [775, 0]
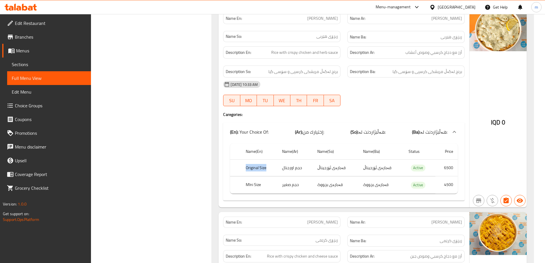
drag, startPoint x: 244, startPoint y: 166, endPoint x: 268, endPoint y: 174, distance: 25.3
drag, startPoint x: 257, startPoint y: 169, endPoint x: 244, endPoint y: 159, distance: 16.0
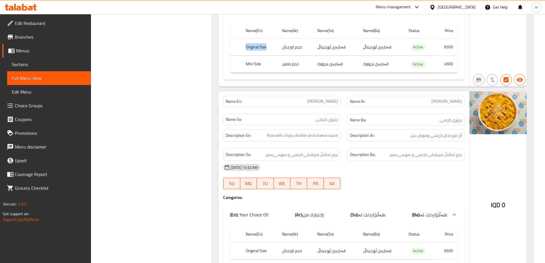
scroll to position [909, 0]
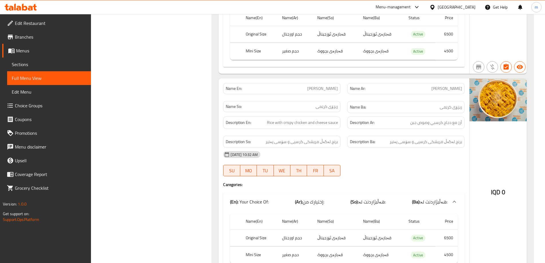
click at [403, 134] on div "Description Ba: برنج لەگەڵ مریشکی کرسپی و سۆسی پەنیر" at bounding box center [406, 141] width 124 height 19
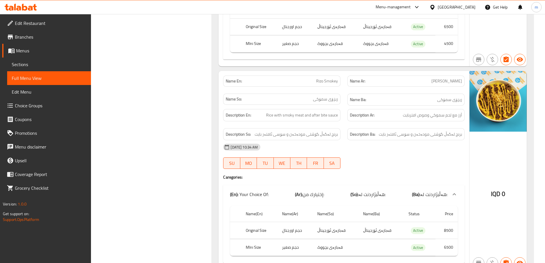
scroll to position [1308, 0]
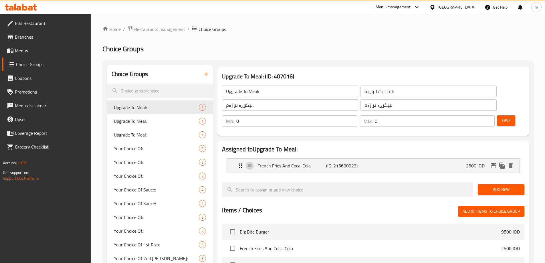
click at [19, 49] on span "Menus" at bounding box center [50, 50] width 71 height 7
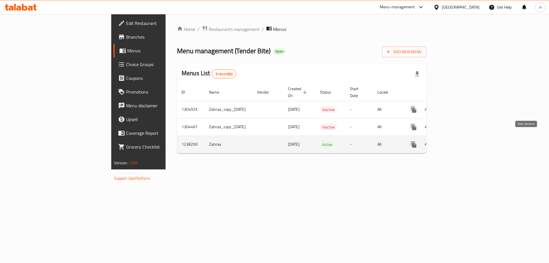
click at [462, 138] on link "enhanced table" at bounding box center [455, 145] width 14 height 14
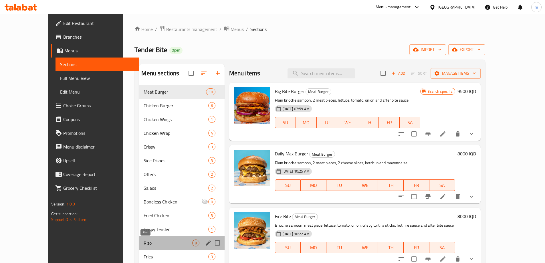
click at [144, 245] on span "Rizo" at bounding box center [168, 242] width 48 height 7
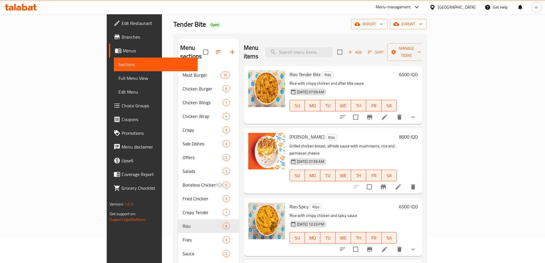
scroll to position [13, 0]
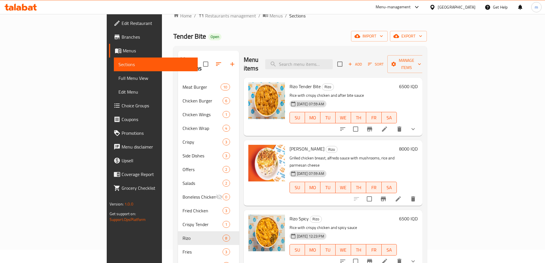
click at [417, 82] on h6 "6500 IQD" at bounding box center [408, 86] width 19 height 8
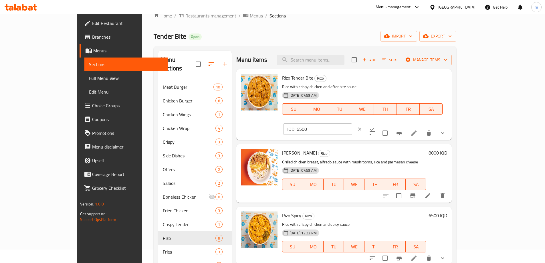
drag, startPoint x: 459, startPoint y: 84, endPoint x: 415, endPoint y: 82, distance: 44.1
click at [415, 82] on div "Rizo Tender Bite Rizo Rice with crispy chicken and after bite sauce 12-06-2024 …" at bounding box center [365, 104] width 170 height 66
type input "0"
click at [375, 126] on icon "ok" at bounding box center [372, 129] width 6 height 6
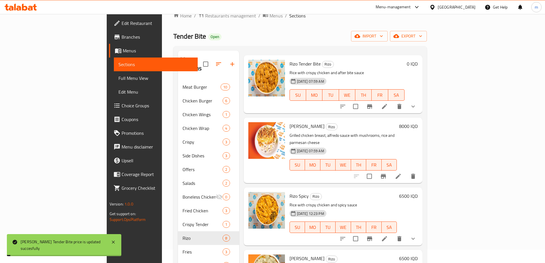
scroll to position [67, 0]
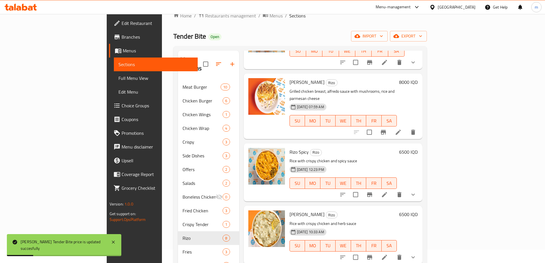
click at [417, 148] on h6 "6500 IQD" at bounding box center [408, 152] width 19 height 8
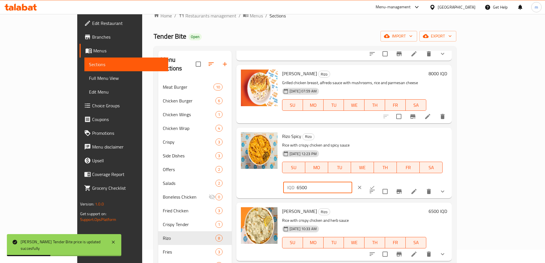
drag, startPoint x: 475, startPoint y: 141, endPoint x: 439, endPoint y: 139, distance: 36.7
click at [352, 182] on div "IQD 6500 ​" at bounding box center [317, 187] width 69 height 11
type input "0"
click at [378, 181] on div at bounding box center [365, 187] width 25 height 13
click at [375, 184] on icon "ok" at bounding box center [372, 187] width 6 height 6
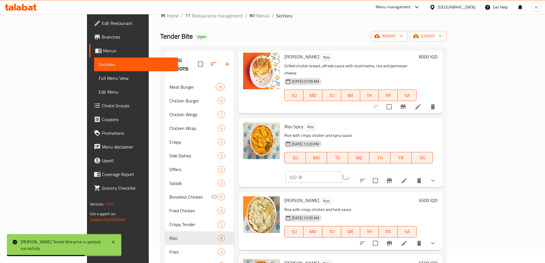
scroll to position [134, 0]
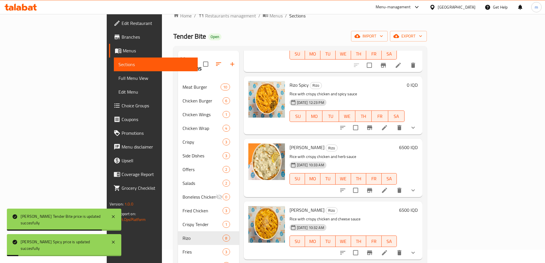
click at [417, 143] on h6 "6500 IQD" at bounding box center [408, 147] width 19 height 8
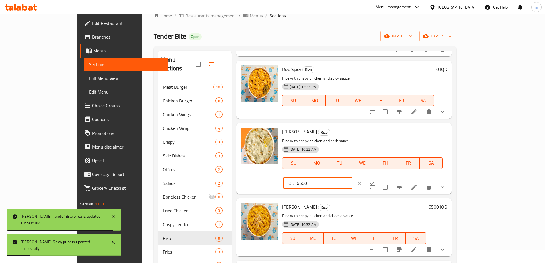
drag, startPoint x: 461, startPoint y: 137, endPoint x: 435, endPoint y: 138, distance: 26.0
click at [352, 177] on div "IQD 6500 ​" at bounding box center [317, 182] width 69 height 11
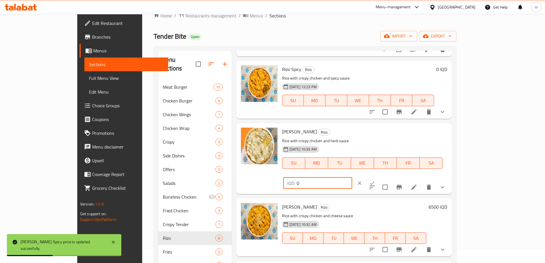
type input "0"
click at [375, 180] on icon "ok" at bounding box center [372, 183] width 6 height 6
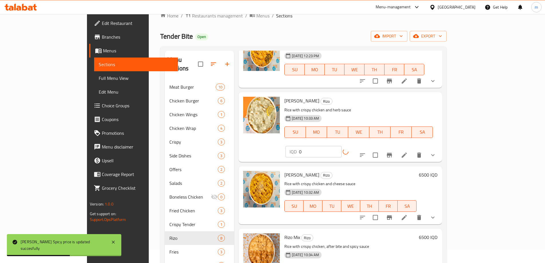
scroll to position [200, 0]
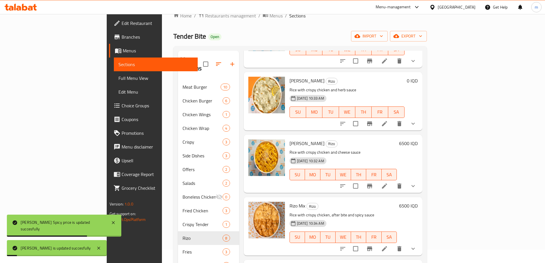
click at [417, 139] on div "6500 IQD" at bounding box center [407, 163] width 21 height 49
click at [417, 139] on h6 "6500 IQD" at bounding box center [408, 143] width 19 height 8
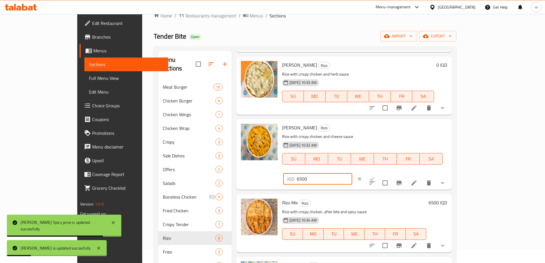
drag, startPoint x: 469, startPoint y: 131, endPoint x: 431, endPoint y: 128, distance: 37.6
click at [413, 130] on div "Rizo Cheesy Rizo Rice with crispy chicken and cheese sauce 01-08-2025 10:32 AM …" at bounding box center [365, 154] width 170 height 66
type input "0"
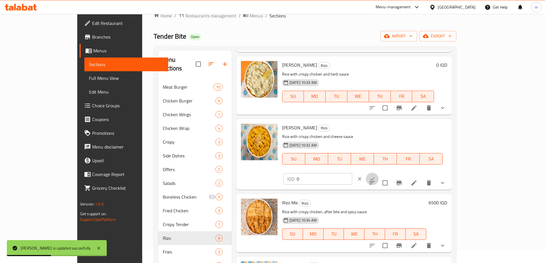
click at [375, 176] on icon "ok" at bounding box center [372, 179] width 6 height 6
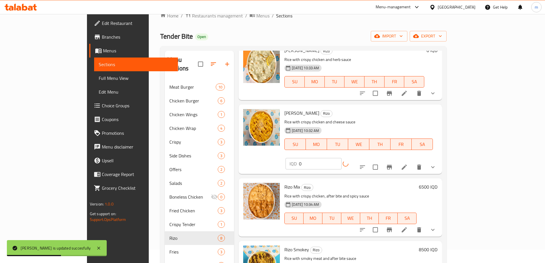
scroll to position [251, 0]
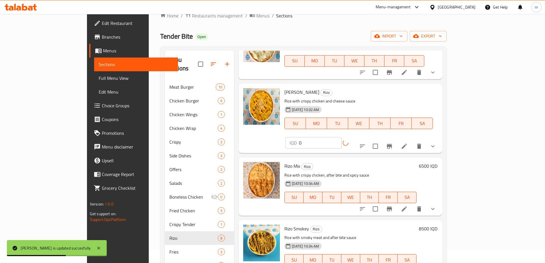
click at [437, 162] on h6 "6500 IQD" at bounding box center [428, 166] width 19 height 8
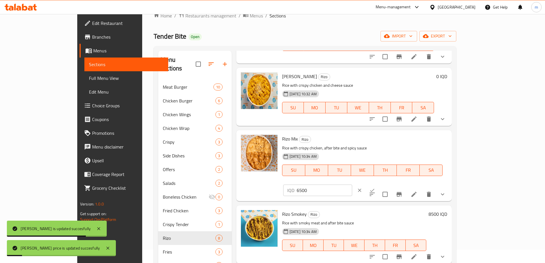
drag, startPoint x: 411, startPoint y: 136, endPoint x: 387, endPoint y: 134, distance: 24.4
click at [387, 134] on div "Rizo Mix Rizo Rice with crispy chicken, after bite and spicy sauce 01-08-2025 1…" at bounding box center [365, 165] width 170 height 66
type input "0"
click at [375, 187] on icon "ok" at bounding box center [372, 190] width 6 height 6
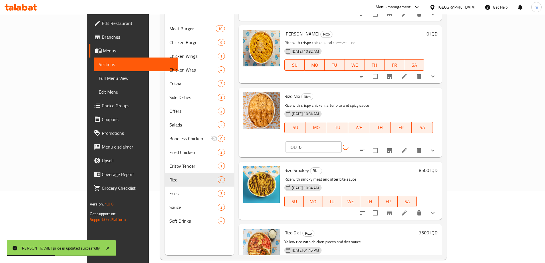
scroll to position [80, 0]
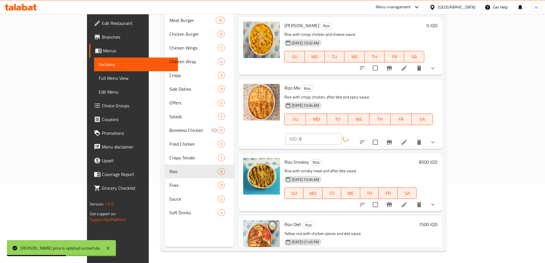
click at [437, 158] on h6 "8500 IQD" at bounding box center [428, 162] width 19 height 8
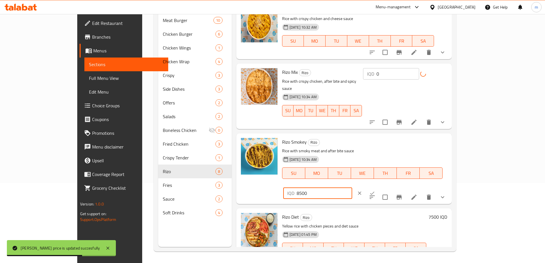
drag, startPoint x: 460, startPoint y: 136, endPoint x: 438, endPoint y: 135, distance: 22.4
click at [352, 187] on div "IQD 8500 ​" at bounding box center [317, 192] width 69 height 11
type input "0"
click at [378, 187] on button "ok" at bounding box center [372, 193] width 13 height 13
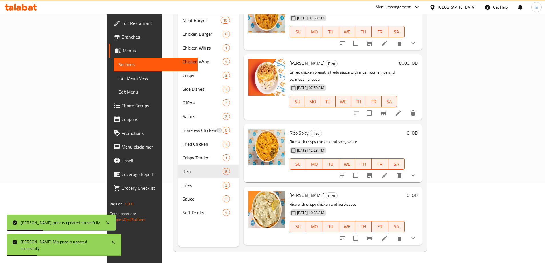
scroll to position [0, 0]
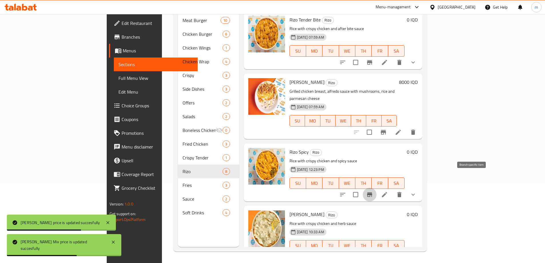
click at [373, 191] on icon "Branch-specific-item" at bounding box center [369, 194] width 7 height 7
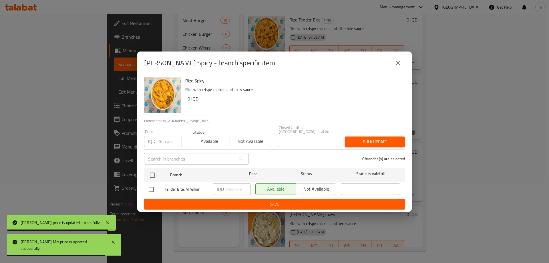
click at [399, 65] on icon "close" at bounding box center [398, 62] width 7 height 7
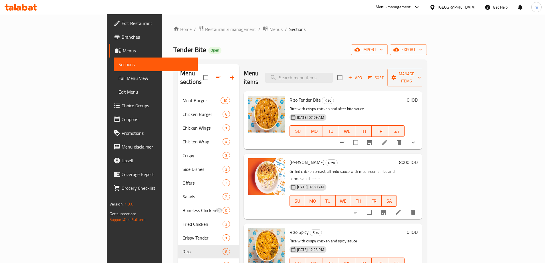
click at [122, 104] on span "Choice Groups" at bounding box center [157, 105] width 71 height 7
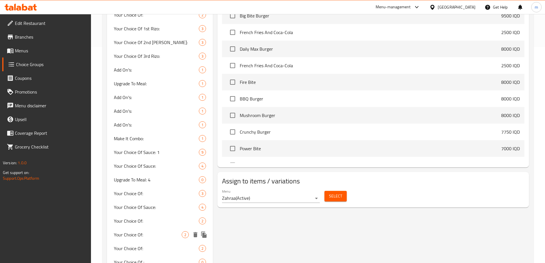
scroll to position [240, 0]
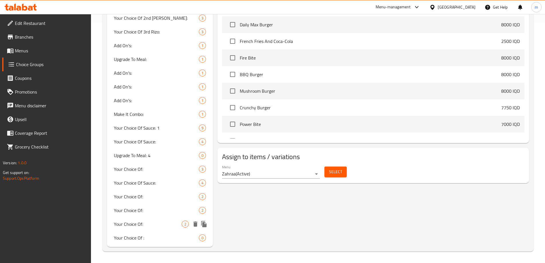
click at [142, 220] on span "Your Choice Of:" at bounding box center [148, 223] width 68 height 7
type input "Your Choice Of:"
type input "إختيارك من:"
type input "هەڵبژاردنت لە:"
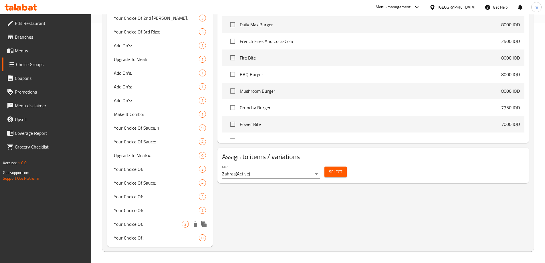
type input "1"
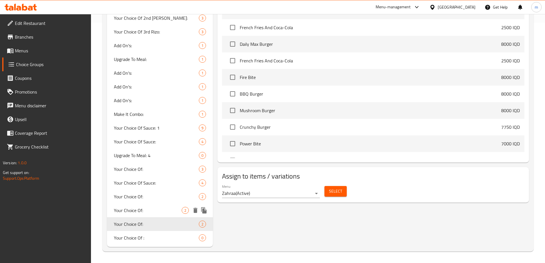
click at [145, 207] on span "Your Choice Of:" at bounding box center [148, 210] width 68 height 7
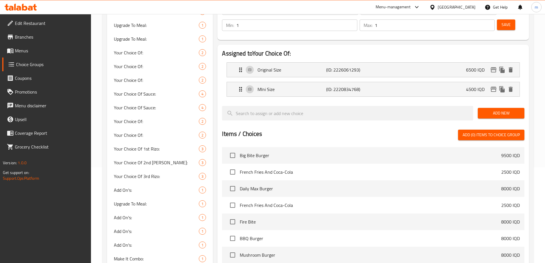
scroll to position [40, 0]
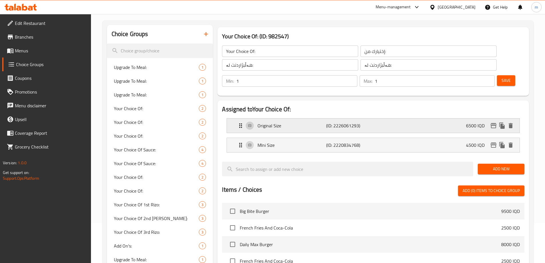
click at [357, 118] on div "Original Size (ID: 2226061293) 6500 IQD" at bounding box center [374, 125] width 275 height 14
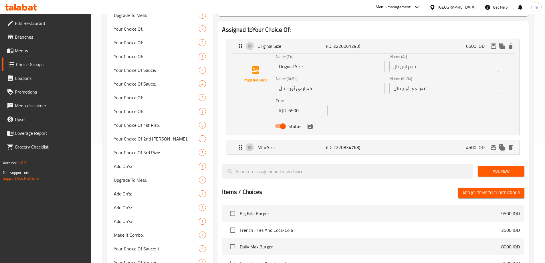
scroll to position [107, 0]
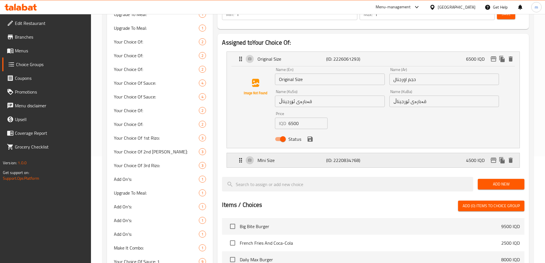
click at [320, 157] on p "MIni Size" at bounding box center [291, 160] width 68 height 7
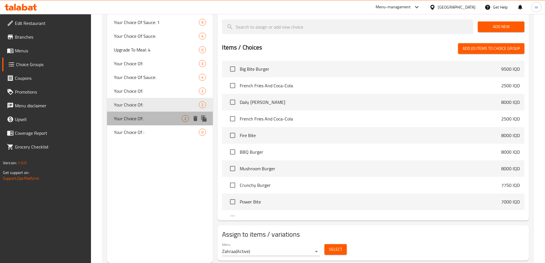
click span "Your Choice Of:"
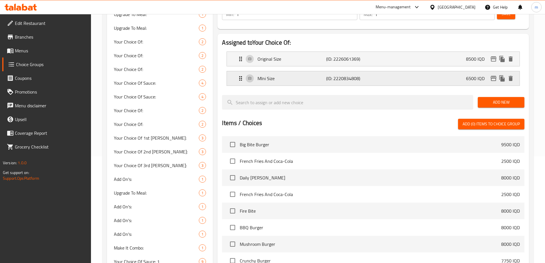
click div "MIni Size (ID: 2220834808) 6500 IQD"
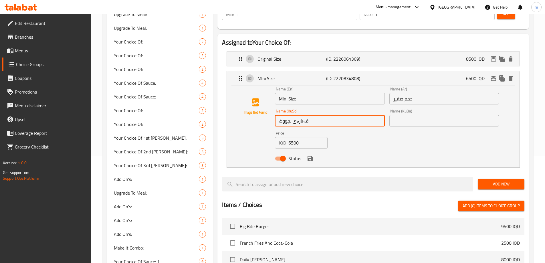
click input "قەبارەی بچووک"
click div "Name (KuBa) Name (KuBa)"
click input "text"
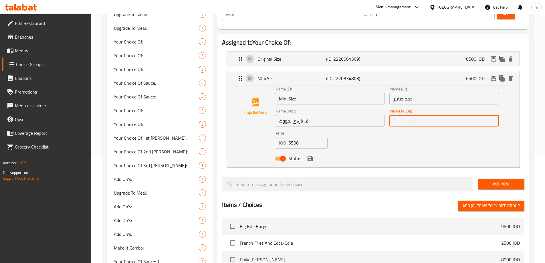
paste input "قەبارەی بچووک"
click icon "save"
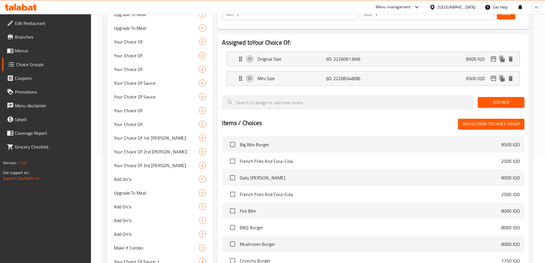
type input "قەبارەی بچووک"
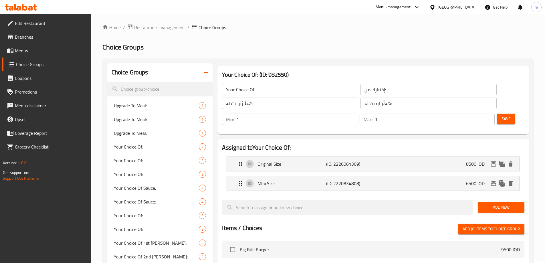
scroll to position [0, 0]
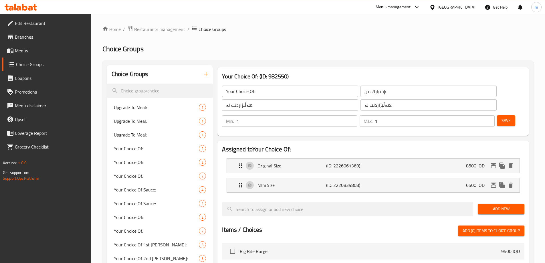
click button "Save"
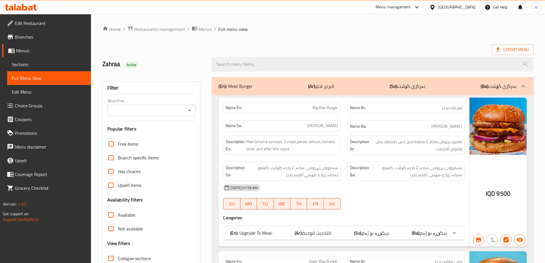
click at [140, 106] on div "Branches" at bounding box center [151, 110] width 88 height 11
click at [135, 108] on input "Branches" at bounding box center [146, 110] width 75 height 8
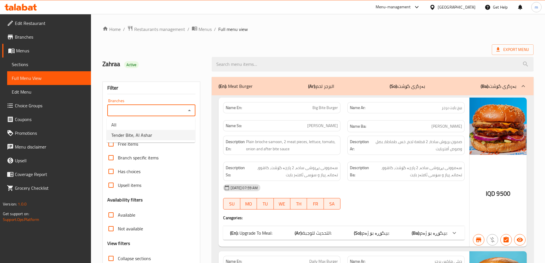
click at [129, 134] on span "Tender Bite, Al Ashar" at bounding box center [131, 135] width 41 height 7
type input "Tender Bite, Al Ashar"
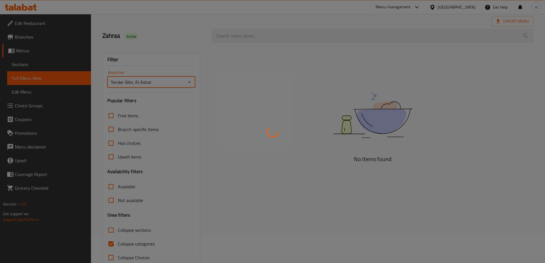
scroll to position [41, 0]
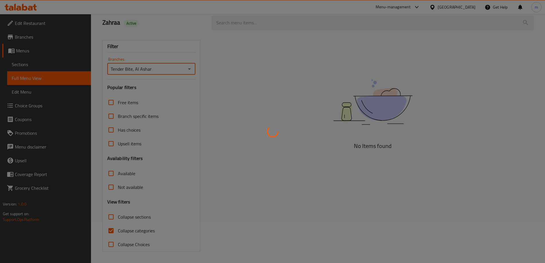
click at [114, 228] on div at bounding box center [272, 131] width 545 height 263
click at [113, 229] on div at bounding box center [272, 131] width 545 height 263
click at [111, 230] on div at bounding box center [272, 131] width 545 height 263
click at [112, 218] on div at bounding box center [272, 131] width 545 height 263
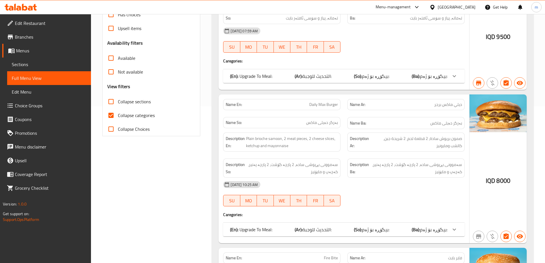
scroll to position [175, 0]
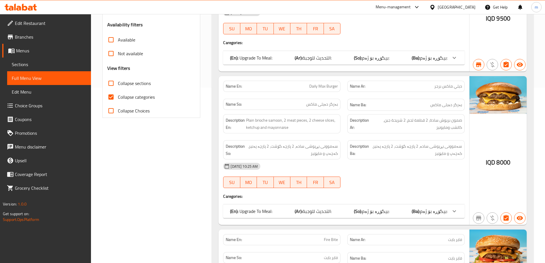
click at [144, 99] on span "Collapse categories" at bounding box center [136, 96] width 37 height 7
click at [118, 99] on input "Collapse categories" at bounding box center [111, 97] width 14 height 14
checkbox input "false"
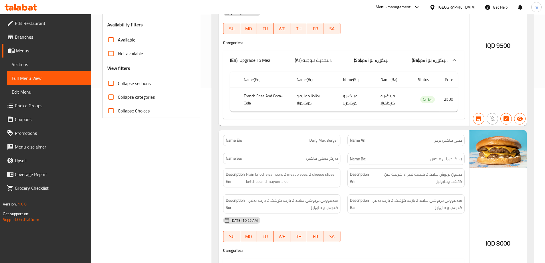
click at [138, 84] on span "Collapse sections" at bounding box center [134, 83] width 33 height 7
click at [118, 84] on input "Collapse sections" at bounding box center [111, 83] width 14 height 14
checkbox input "true"
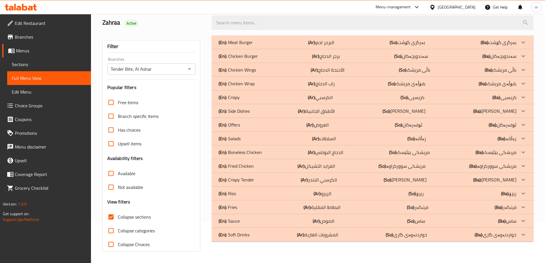
scroll to position [41, 0]
click at [234, 46] on p "(En): Rizo" at bounding box center [235, 42] width 34 height 7
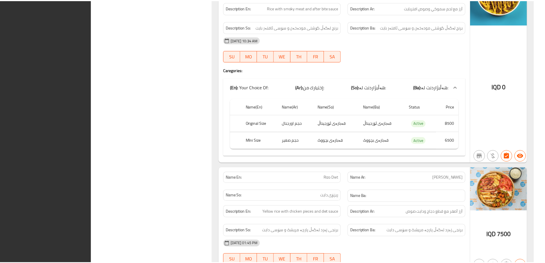
scroll to position [1508, 0]
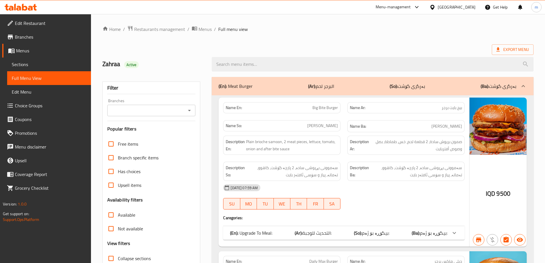
click at [35, 6] on icon at bounding box center [35, 7] width 4 height 7
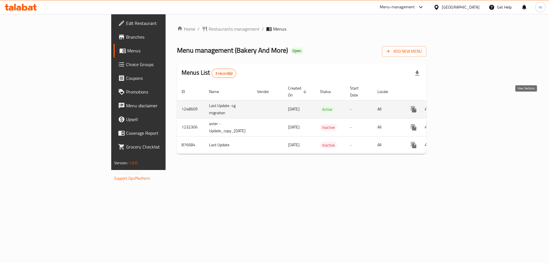
click at [458, 106] on icon "enhanced table" at bounding box center [454, 109] width 7 height 7
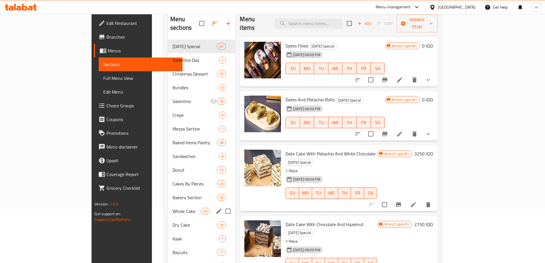
scroll to position [67, 0]
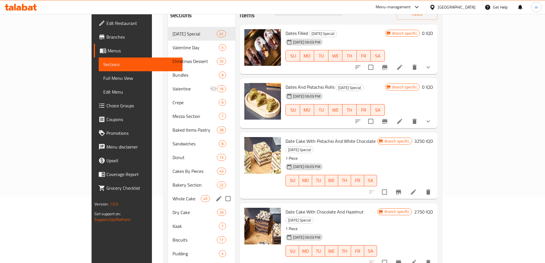
click at [168, 192] on div "Whole Cake 45" at bounding box center [201, 199] width 67 height 14
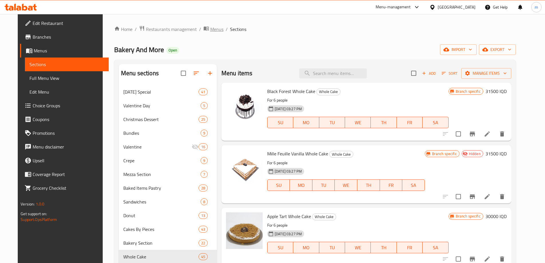
click at [210, 32] on span "Menus" at bounding box center [216, 29] width 13 height 7
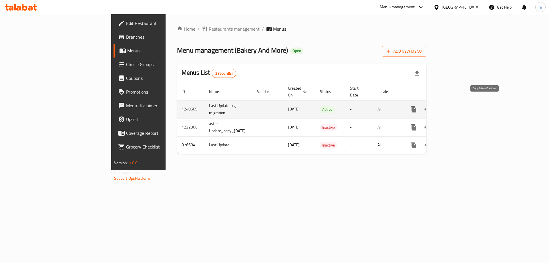
click at [416, 106] on icon "more" at bounding box center [413, 109] width 5 height 6
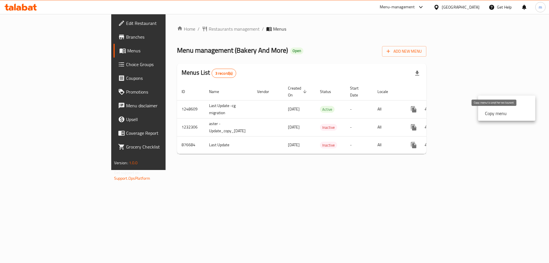
click at [494, 115] on strong "Copy menu" at bounding box center [496, 113] width 22 height 7
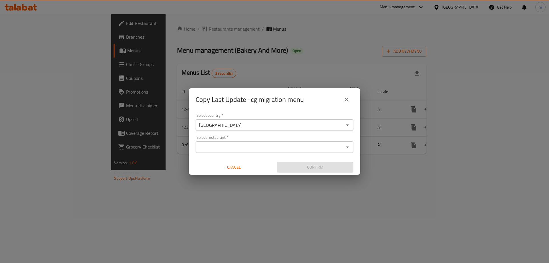
click at [206, 154] on div "Select country   * [GEOGRAPHIC_DATA] Select country * Select restaurant   * Sel…" at bounding box center [275, 143] width 172 height 64
click at [205, 148] on input "Select restaurant   *" at bounding box center [269, 147] width 145 height 8
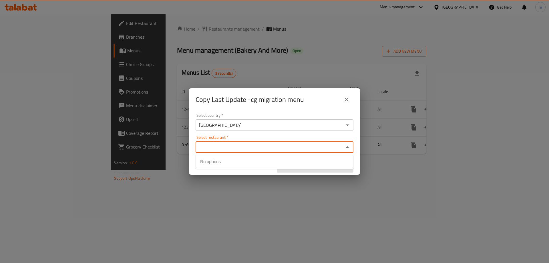
type input "N"
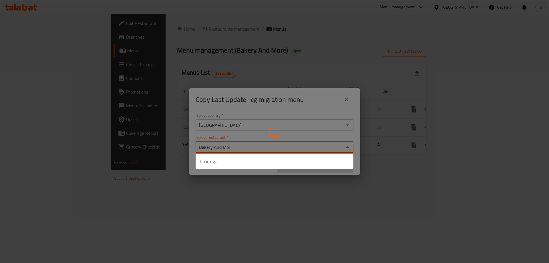
type input "Bakery And More"
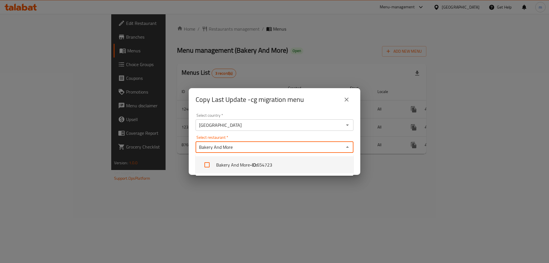
click at [222, 160] on li "Bakery And More - ID: 654723" at bounding box center [275, 164] width 158 height 17
checkbox input "true"
click at [320, 139] on div "Select restaurant   * Bakery And More Select restaurant *" at bounding box center [275, 143] width 158 height 17
click at [351, 137] on div "Select restaurant   * Bakery And More Select restaurant *" at bounding box center [275, 143] width 158 height 17
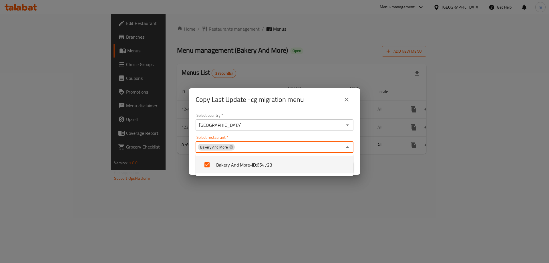
click at [352, 136] on div "Select restaurant   * Bakery And More Select restaurant *" at bounding box center [275, 143] width 158 height 17
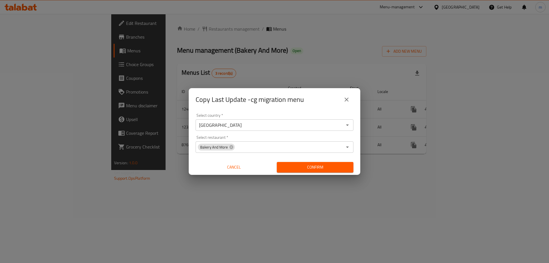
click at [353, 135] on div "Select country   * [GEOGRAPHIC_DATA] Select country * Select restaurant   * Bak…" at bounding box center [275, 143] width 172 height 64
click at [329, 166] on span "Confirm" at bounding box center [314, 167] width 67 height 7
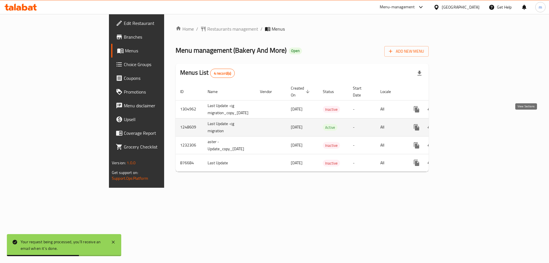
click at [460, 125] on icon "enhanced table" at bounding box center [457, 127] width 5 height 5
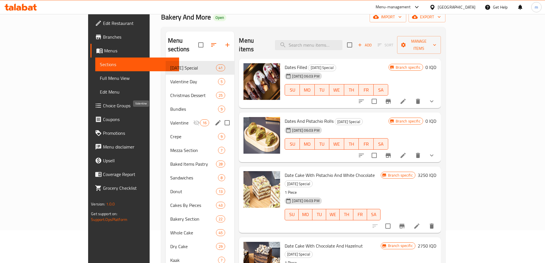
scroll to position [144, 0]
